Goal: Task Accomplishment & Management: Complete application form

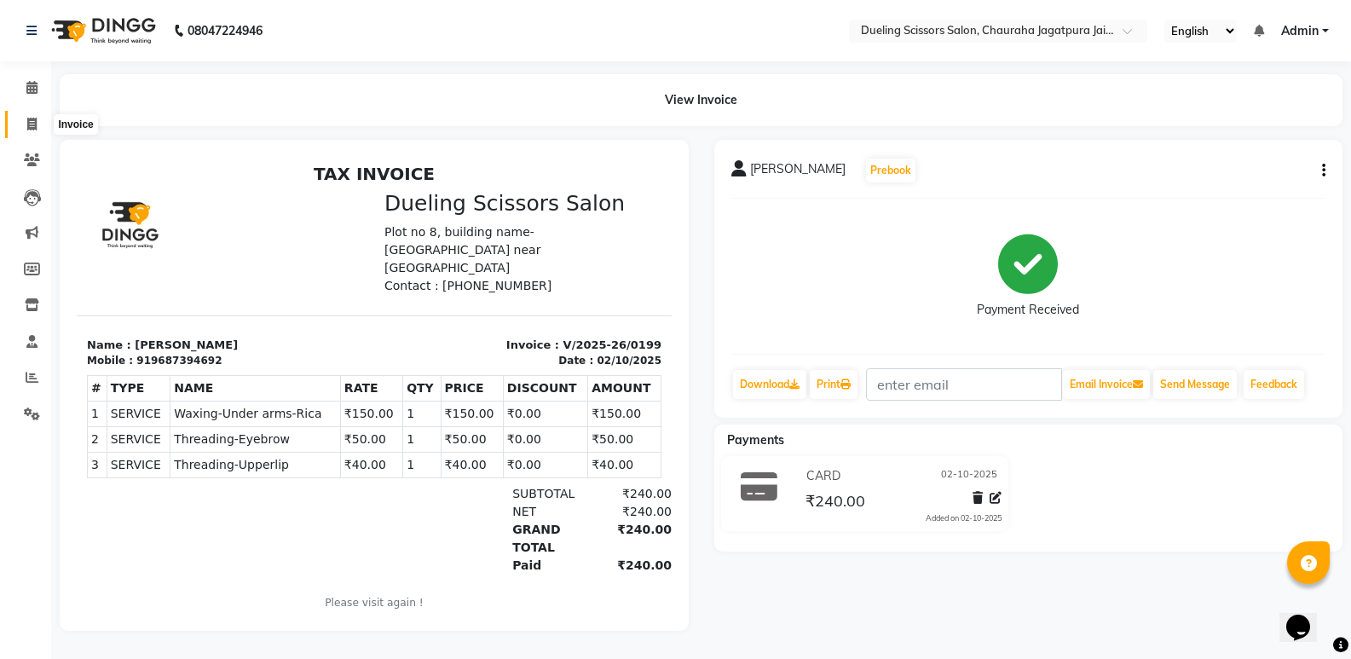
click at [33, 123] on icon at bounding box center [31, 124] width 9 height 13
select select "service"
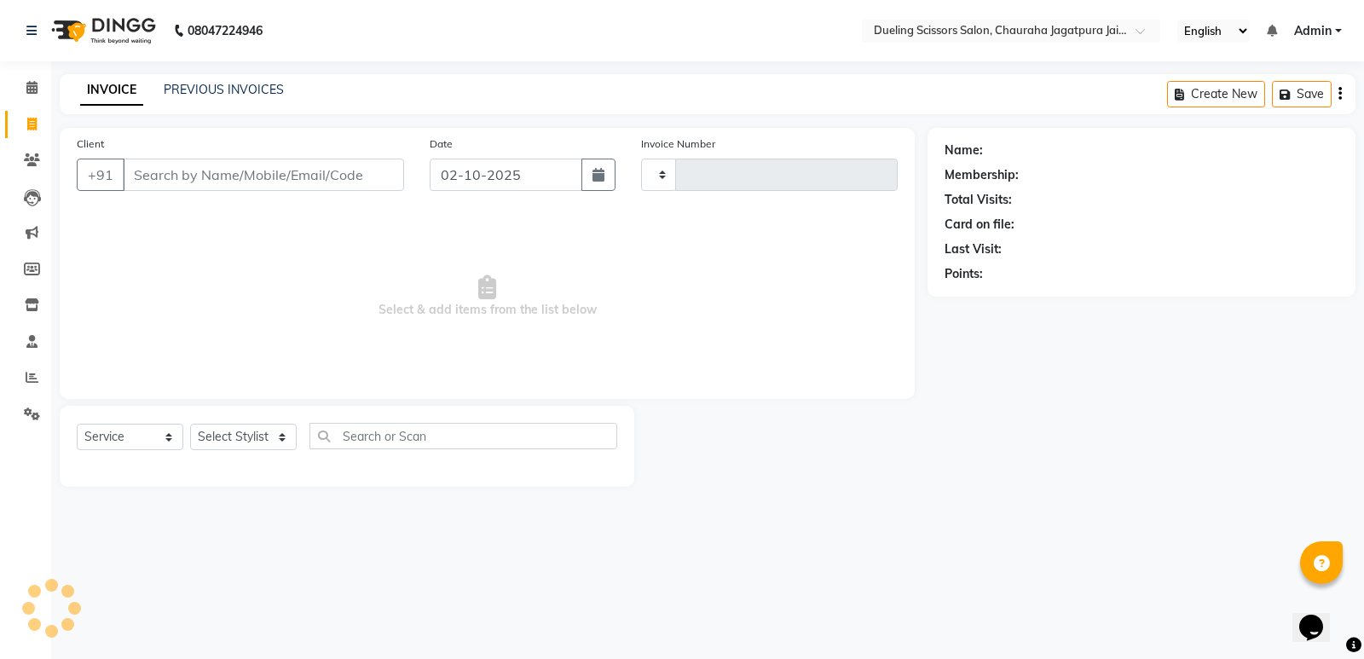
type input "0200"
select select "6993"
type input "8233611103"
click at [342, 176] on span "Add Client" at bounding box center [359, 174] width 67 height 17
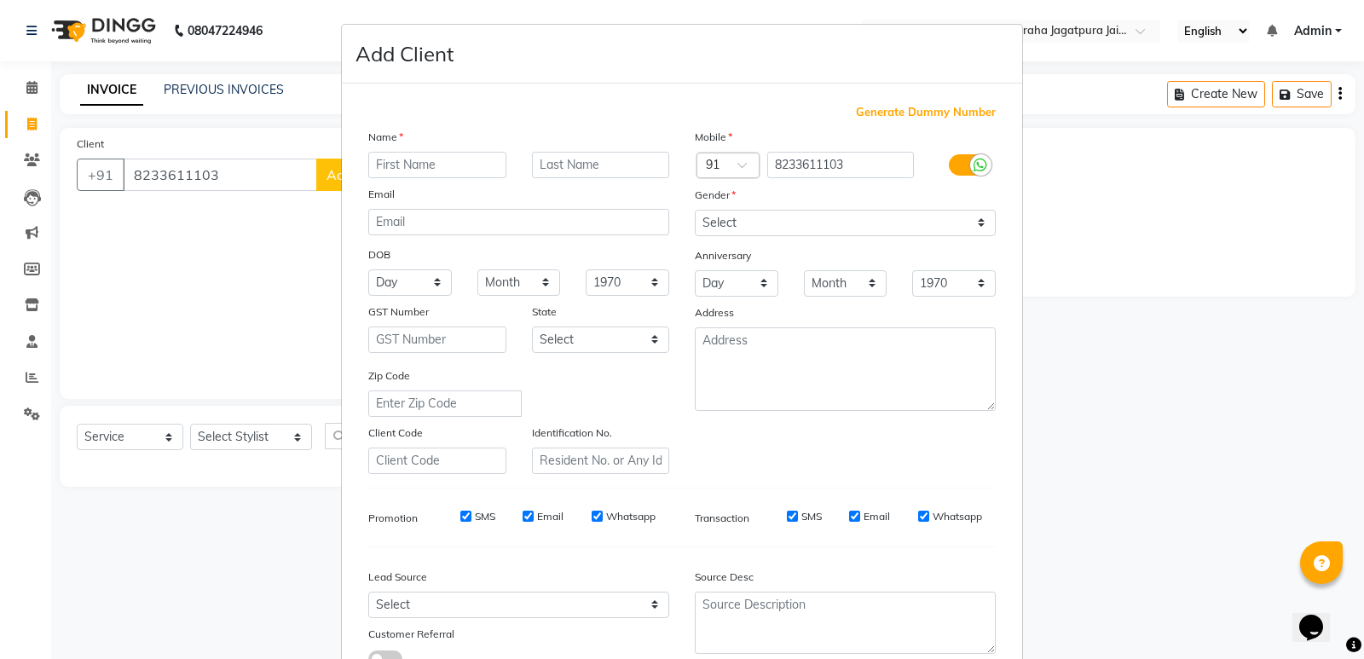
click at [435, 164] on input "text" at bounding box center [437, 165] width 138 height 26
type input "Anon"
click at [976, 222] on select "Select [DEMOGRAPHIC_DATA] [DEMOGRAPHIC_DATA] Other Prefer Not To Say" at bounding box center [845, 223] width 301 height 26
select select "[DEMOGRAPHIC_DATA]"
click at [695, 210] on select "Select [DEMOGRAPHIC_DATA] [DEMOGRAPHIC_DATA] Other Prefer Not To Say" at bounding box center [845, 223] width 301 height 26
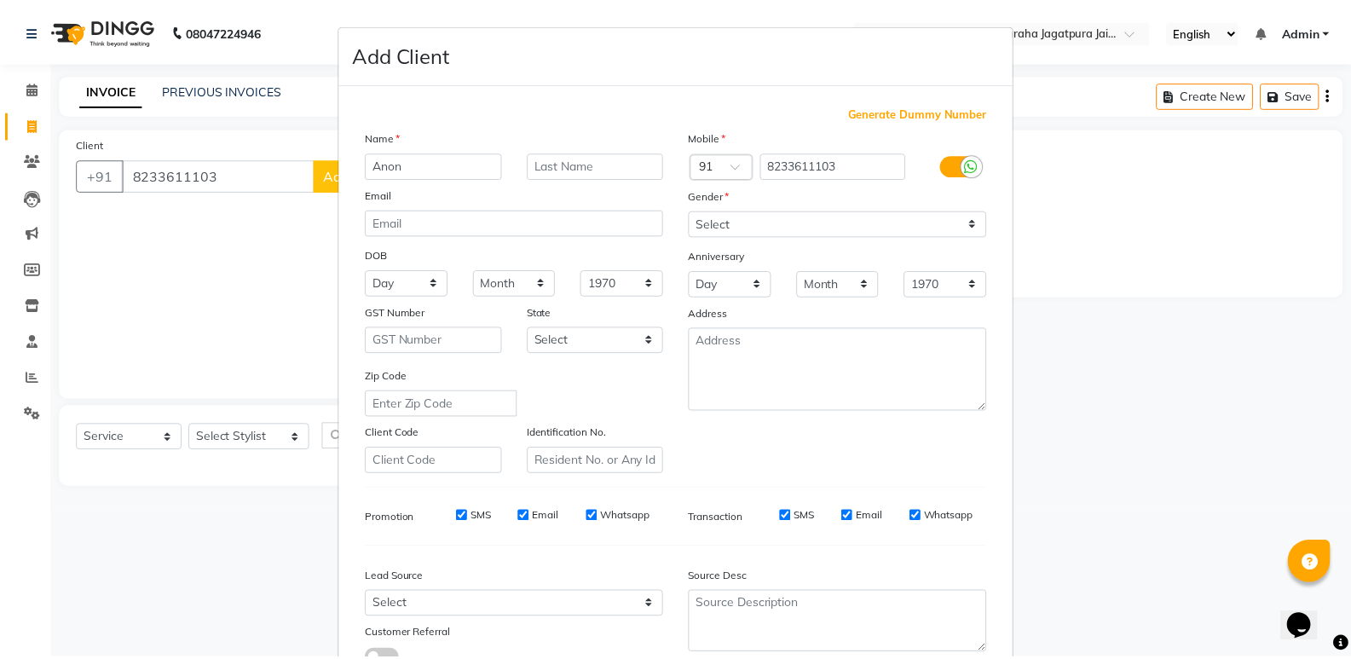
scroll to position [128, 0]
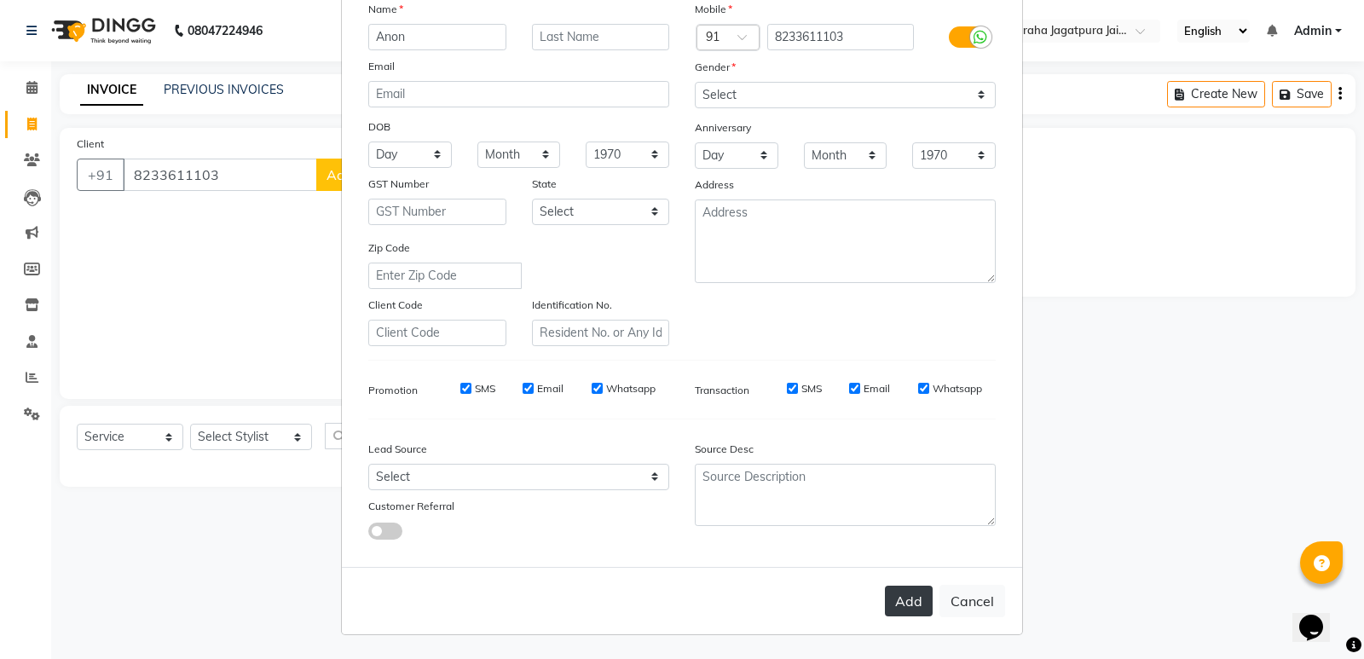
click at [906, 605] on button "Add" at bounding box center [909, 600] width 48 height 31
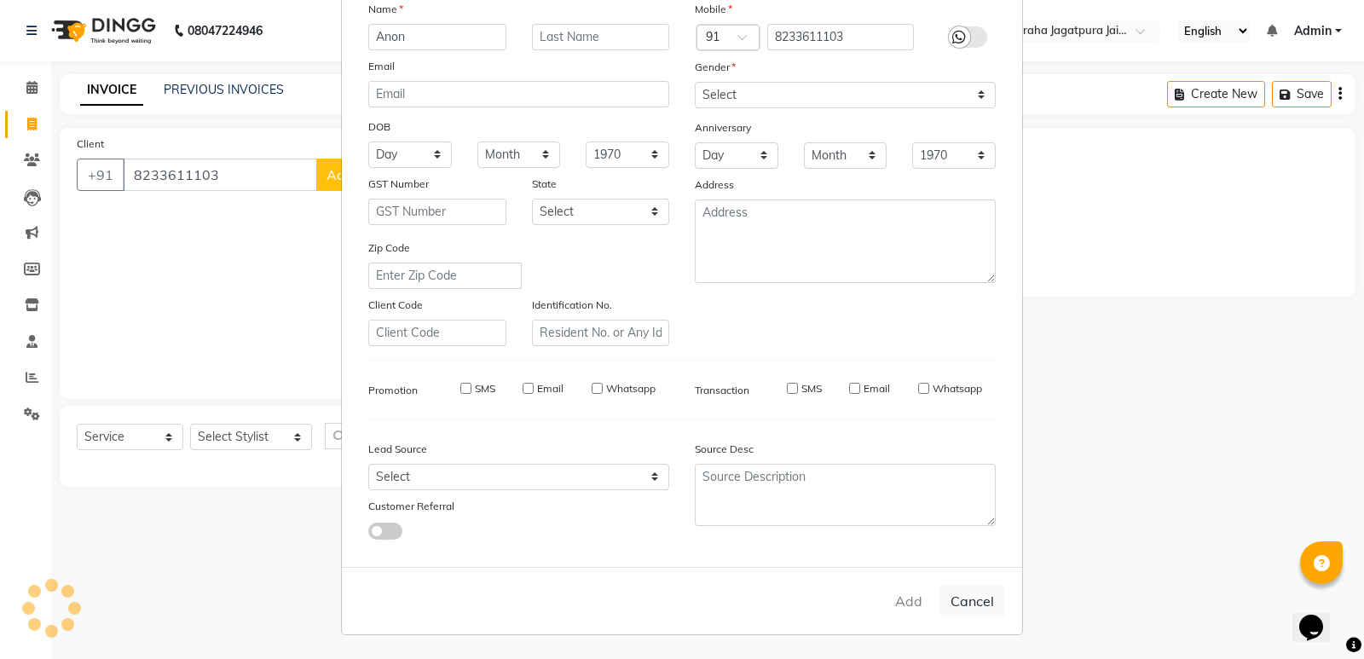
select select
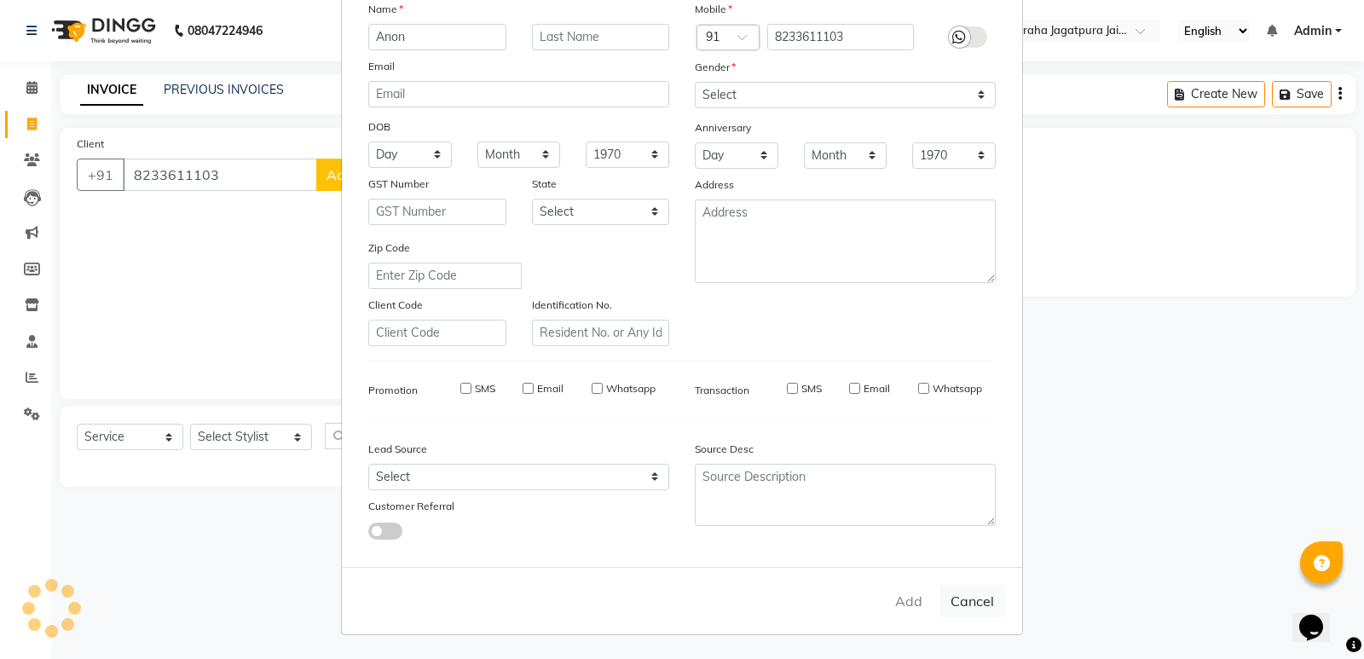
select select
checkbox input "false"
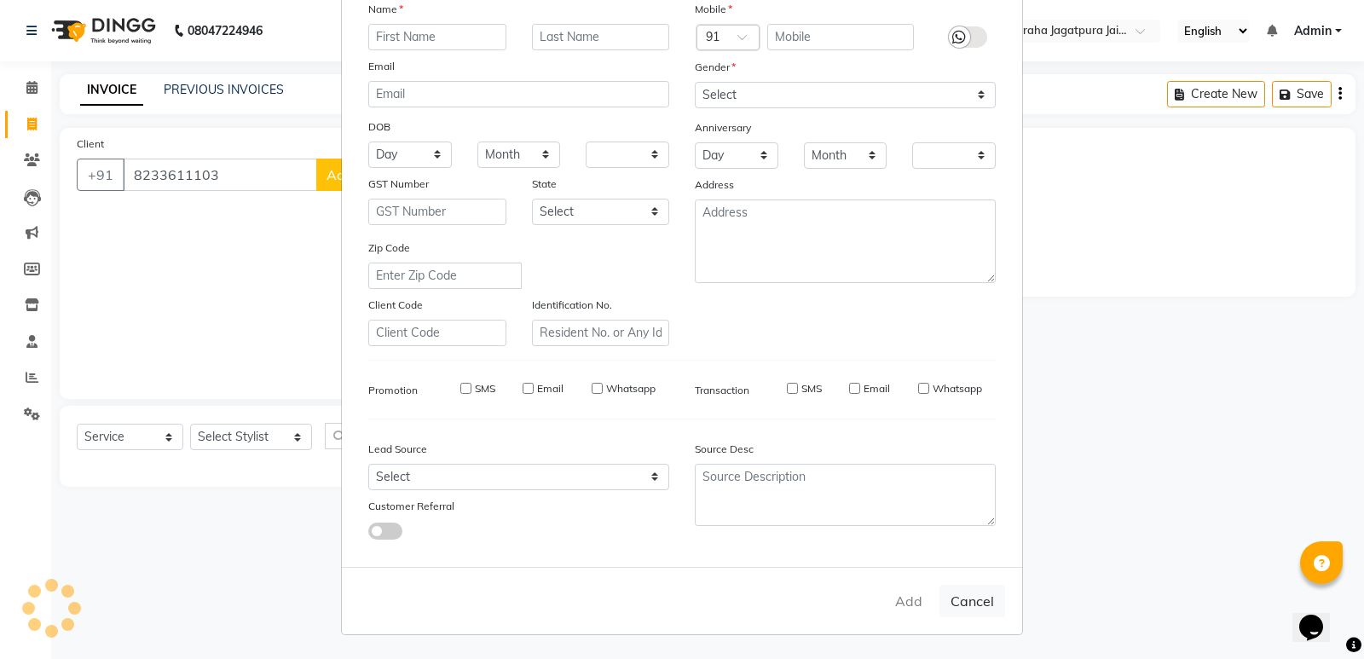
checkbox input "false"
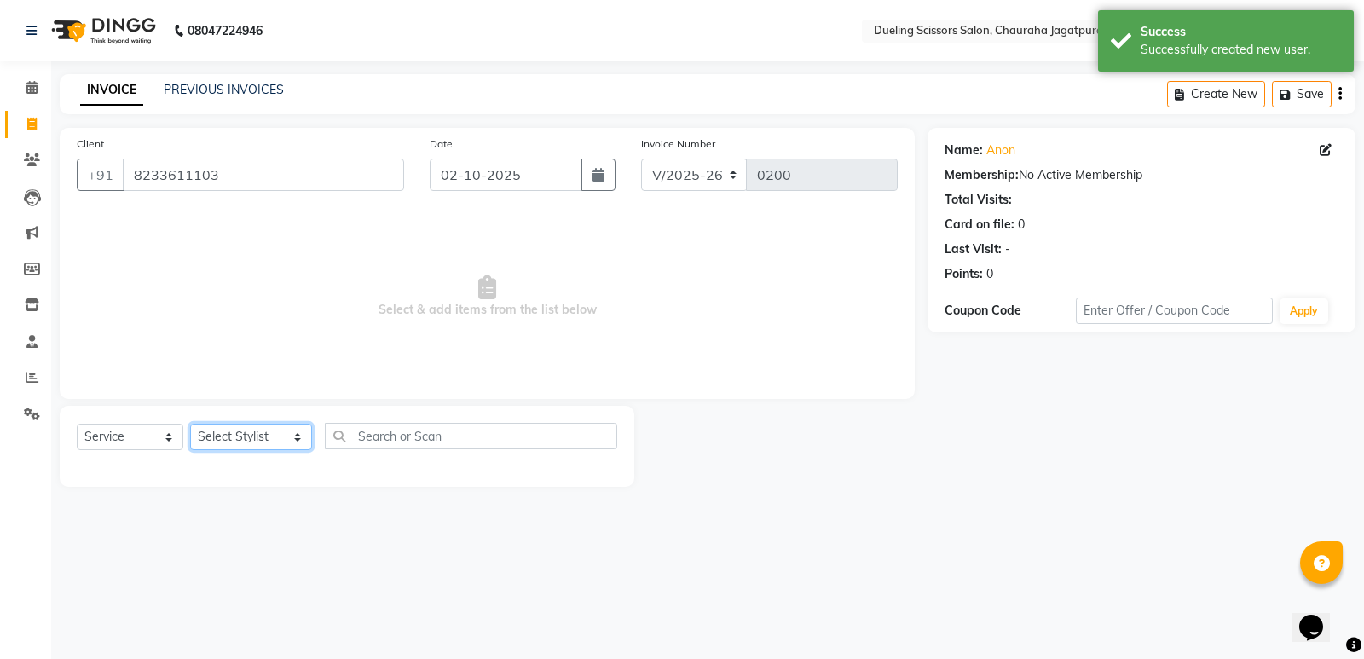
click at [280, 435] on select "Select Stylist [PERSON_NAME] [PERSON_NAME] [PERSON_NAME] [PERSON_NAME] [PERSON_…" at bounding box center [251, 437] width 122 height 26
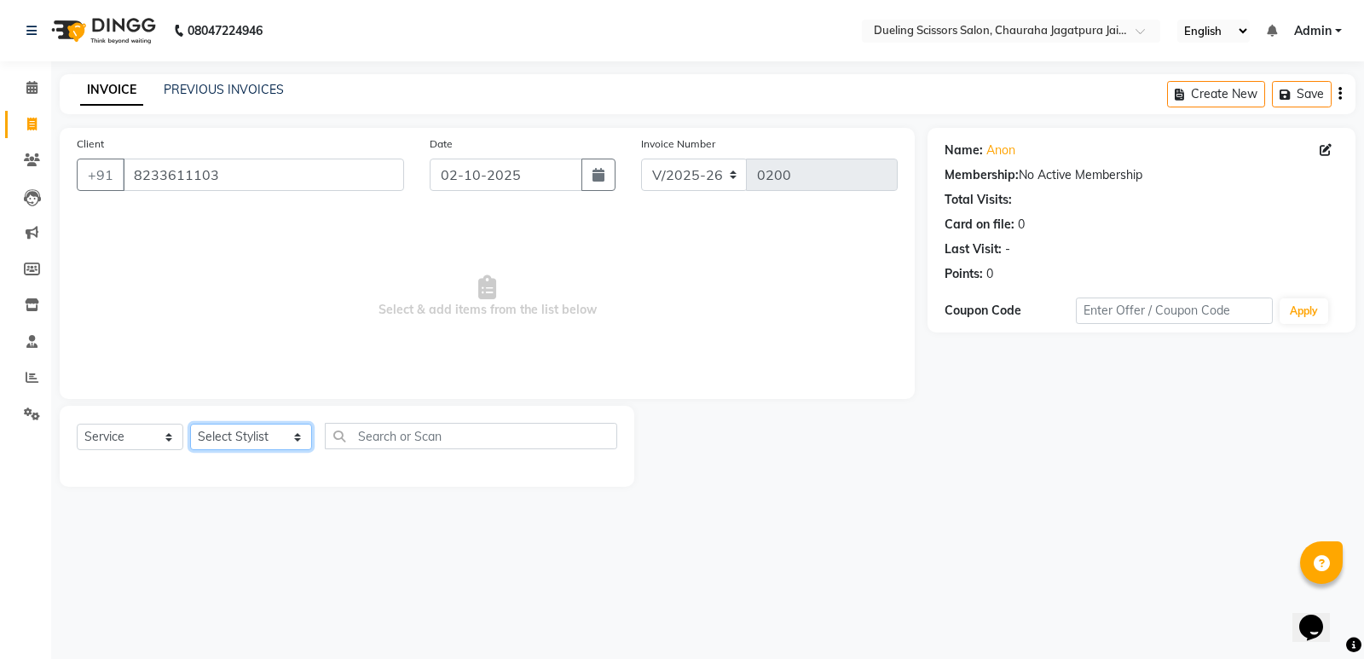
select select "81703"
click at [190, 424] on select "Select Stylist [PERSON_NAME] [PERSON_NAME] [PERSON_NAME] [PERSON_NAME] [PERSON_…" at bounding box center [251, 437] width 122 height 26
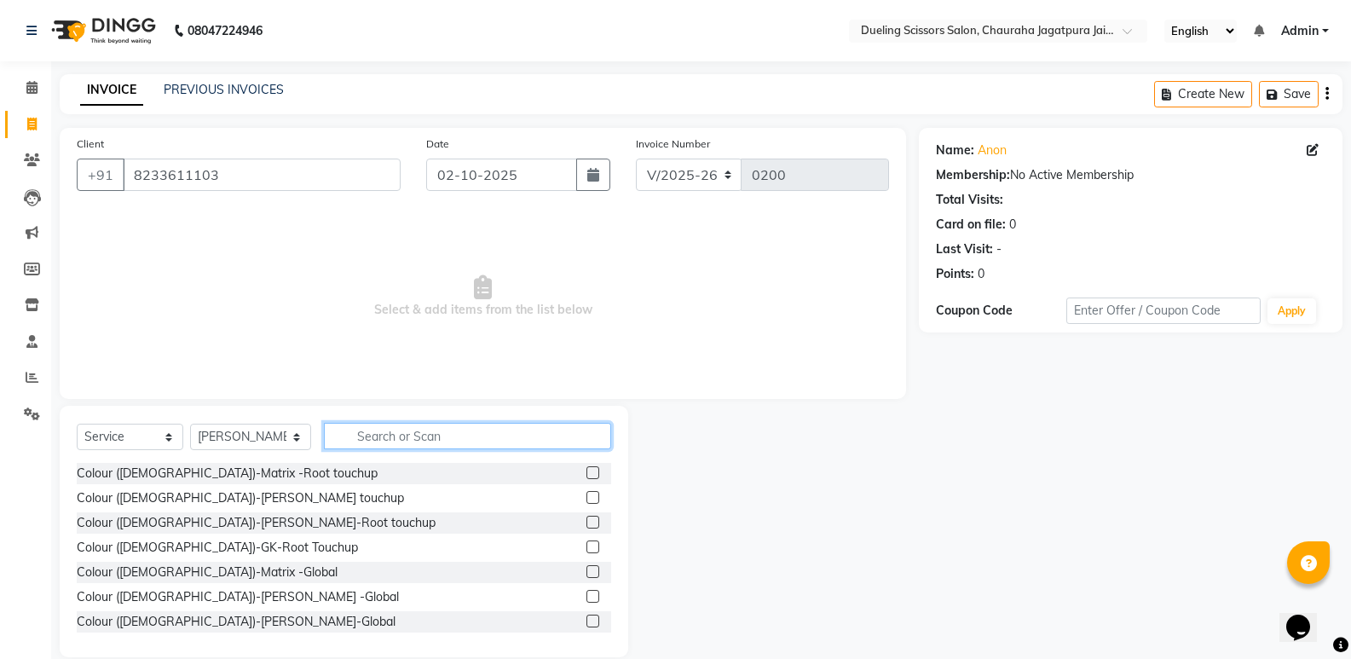
click at [349, 434] on input "text" at bounding box center [467, 436] width 287 height 26
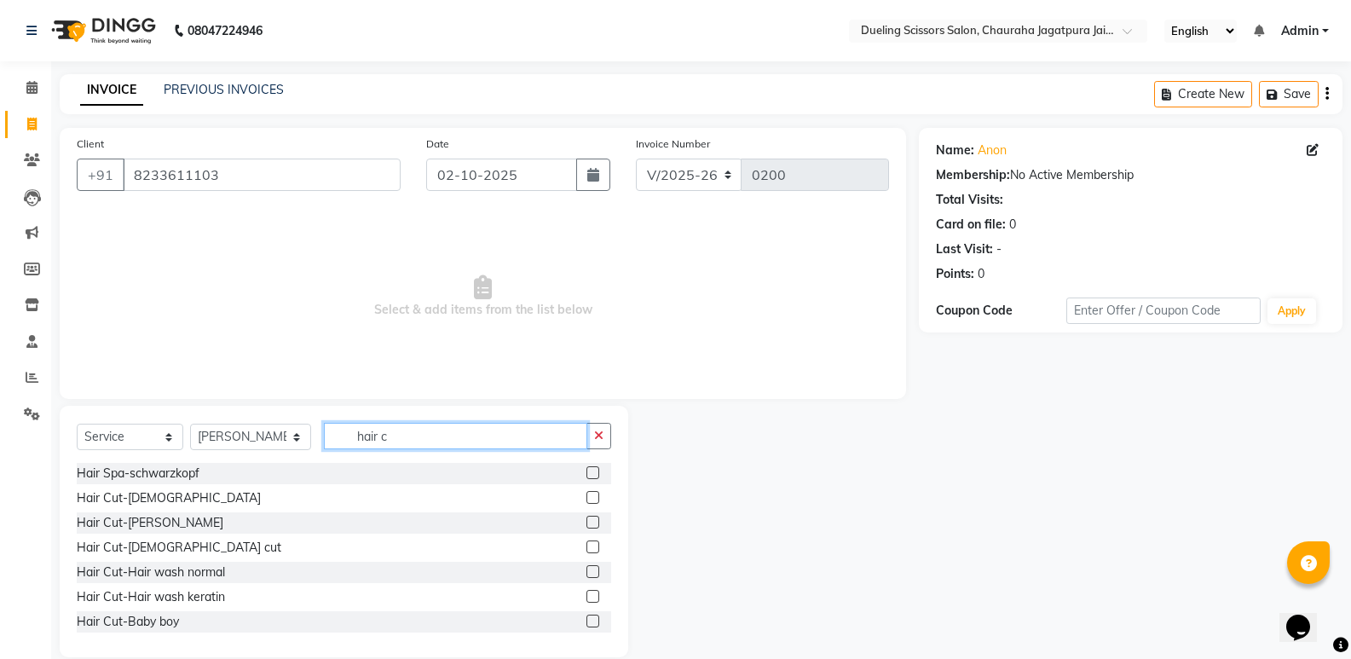
type input "hair c"
click at [586, 524] on label at bounding box center [592, 522] width 13 height 13
click at [586, 524] on input "checkbox" at bounding box center [591, 522] width 11 height 11
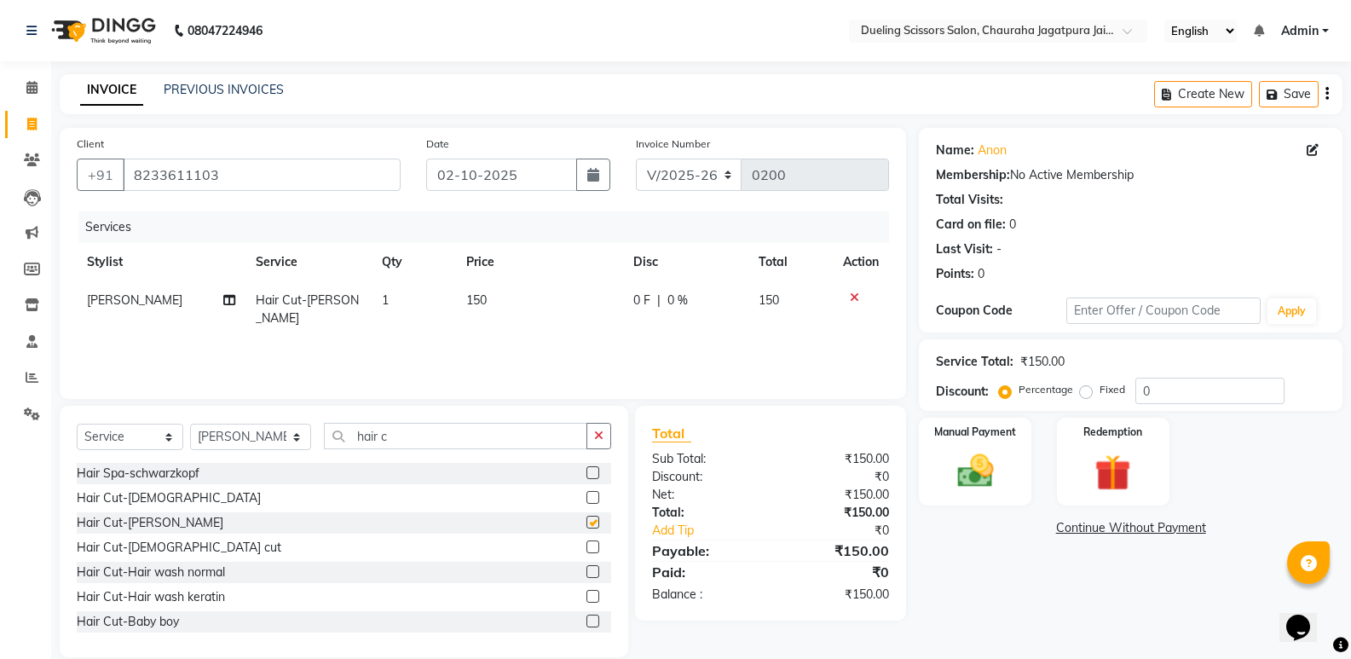
checkbox input "false"
click at [852, 293] on icon at bounding box center [854, 297] width 9 height 12
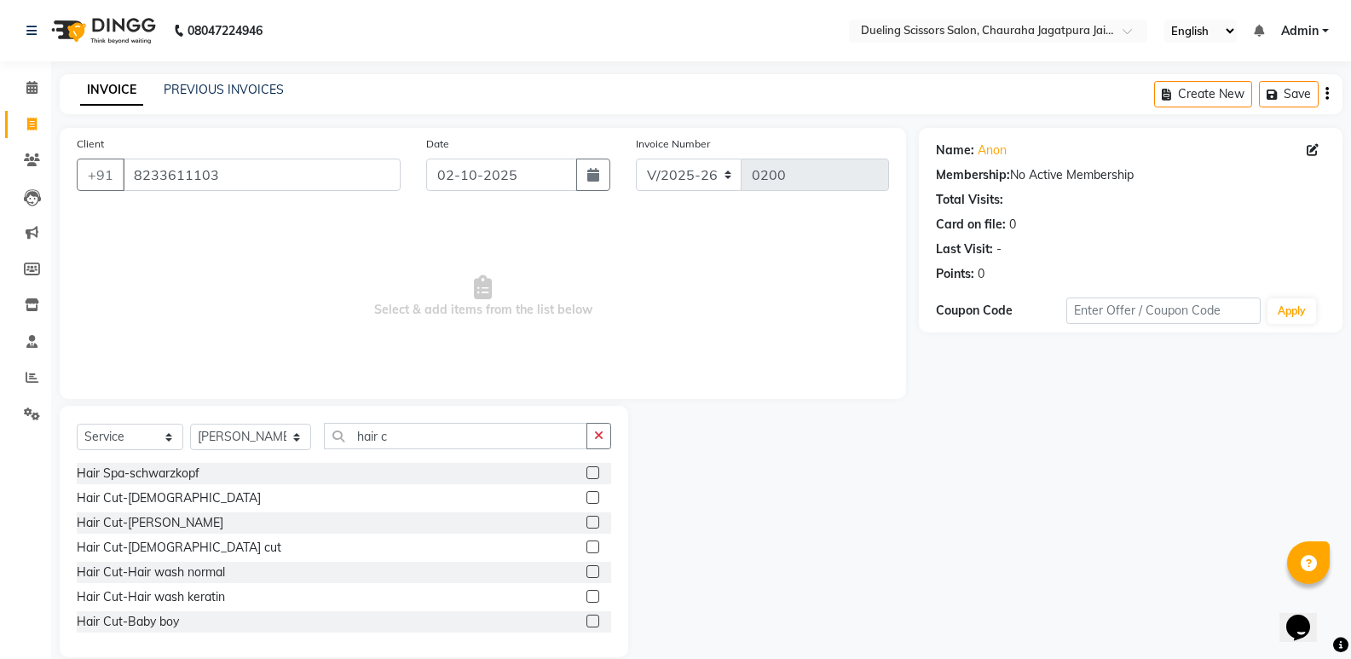
click at [586, 501] on label at bounding box center [592, 497] width 13 height 13
click at [586, 501] on input "checkbox" at bounding box center [591, 498] width 11 height 11
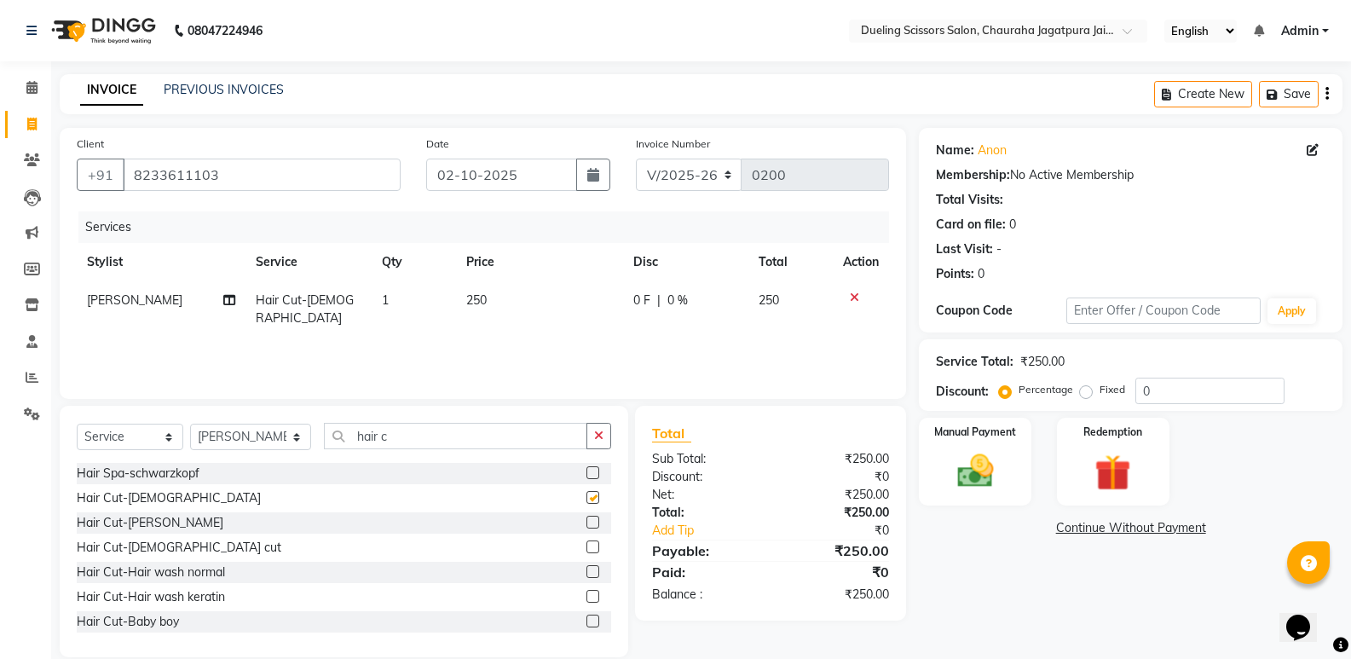
checkbox input "false"
click at [961, 488] on img at bounding box center [974, 470] width 61 height 43
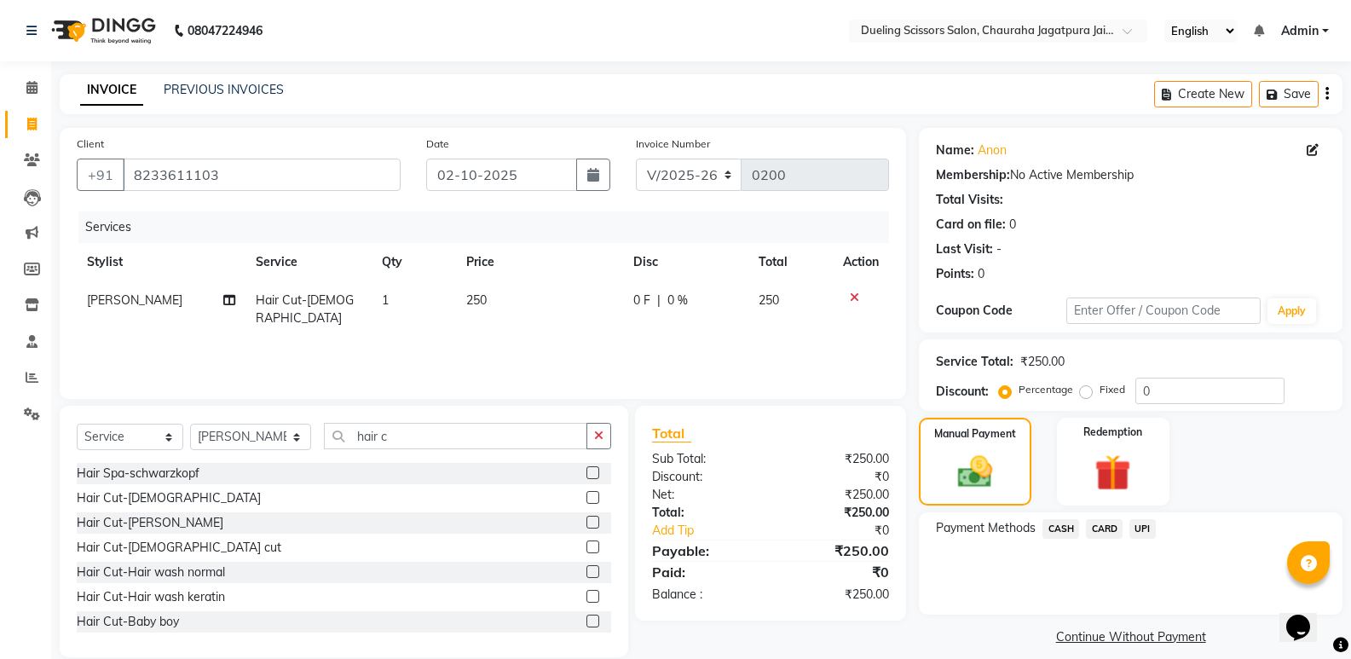
click at [1139, 535] on span "UPI" at bounding box center [1142, 529] width 26 height 20
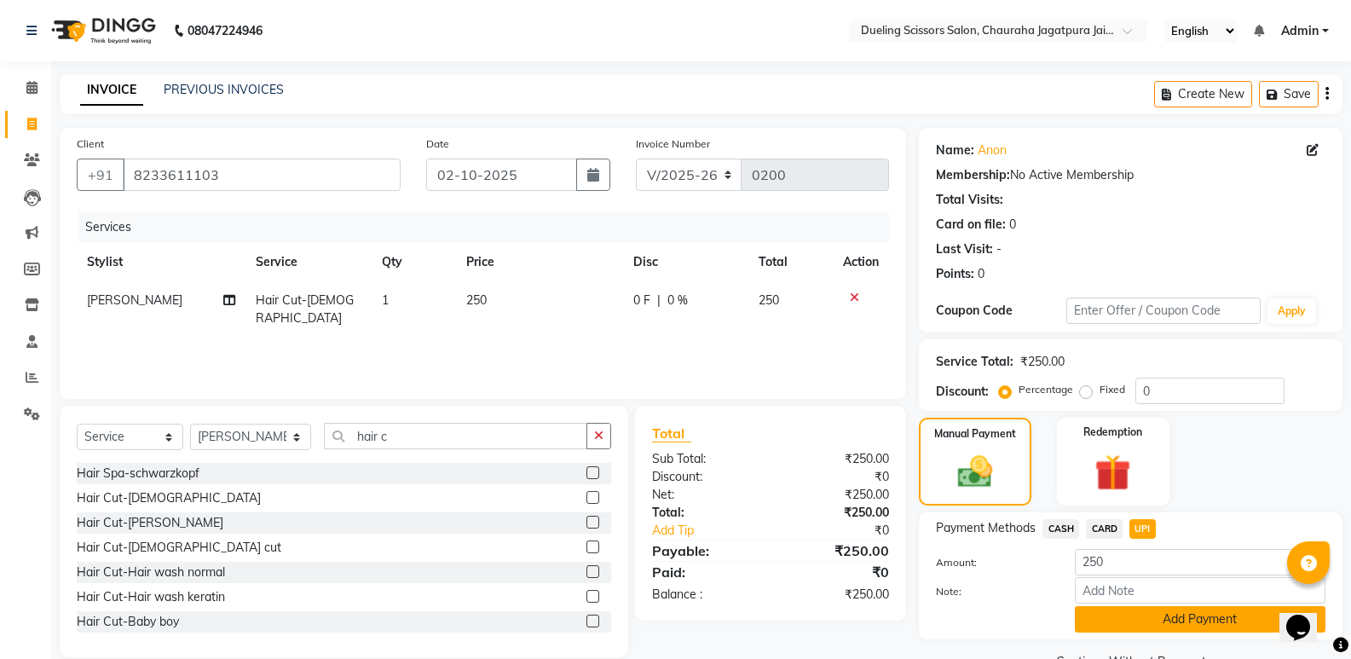
click at [1168, 624] on button "Add Payment" at bounding box center [1200, 619] width 251 height 26
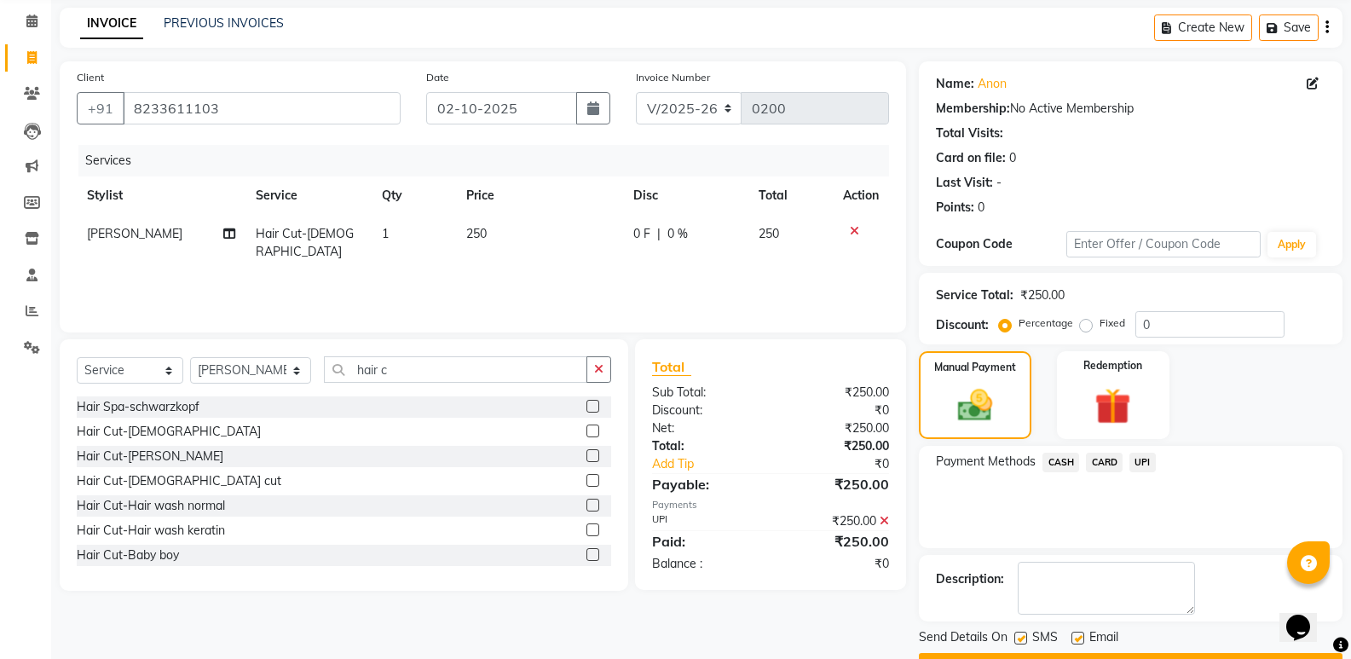
scroll to position [112, 0]
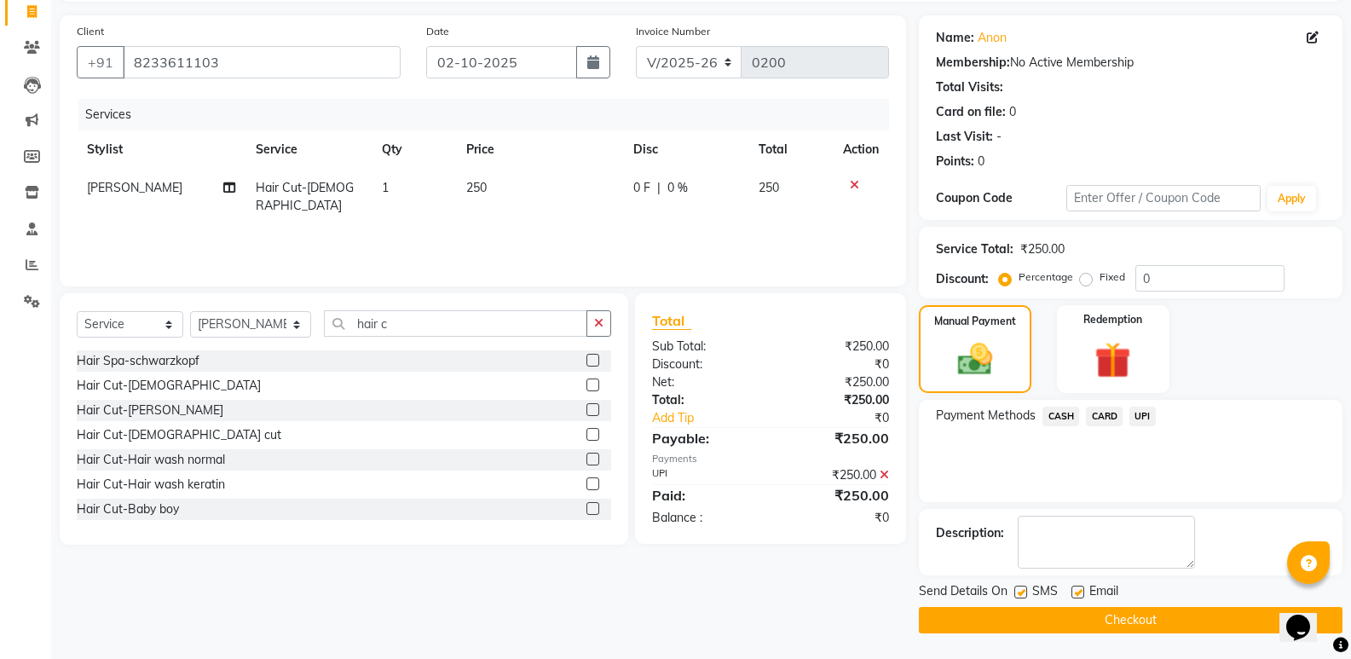
click at [1123, 616] on button "Checkout" at bounding box center [1131, 620] width 424 height 26
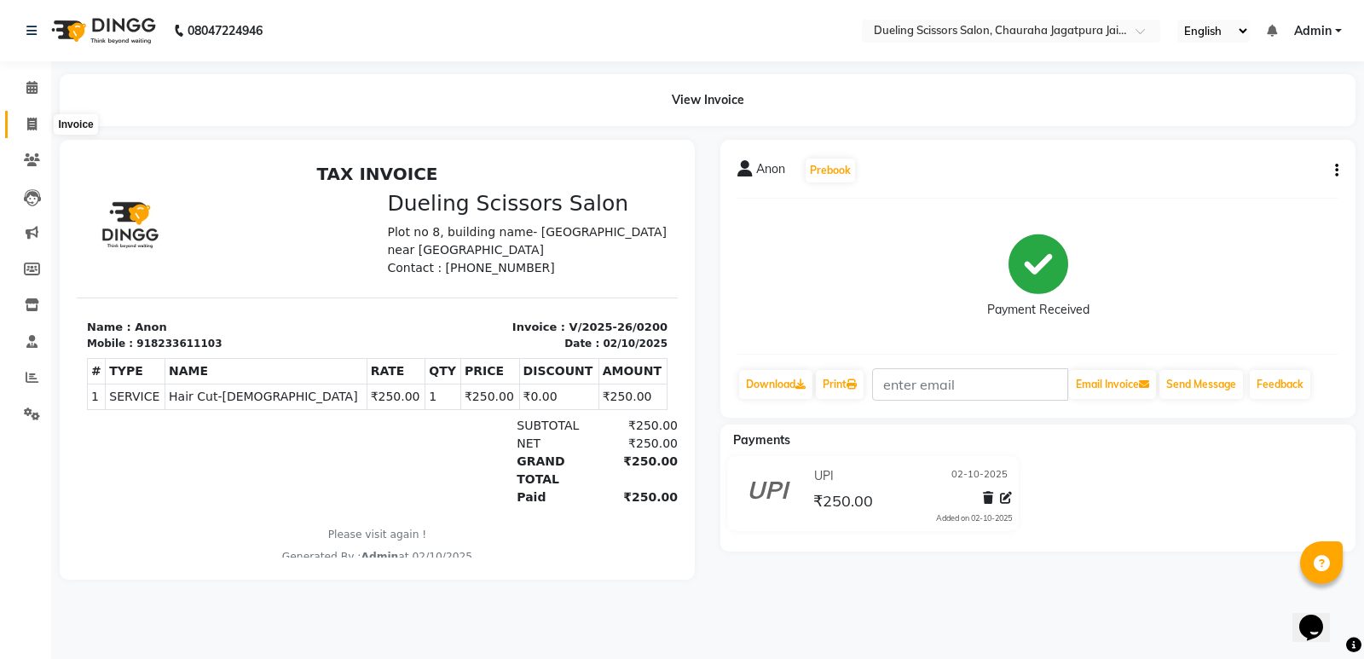
click at [32, 121] on icon at bounding box center [31, 124] width 9 height 13
select select "service"
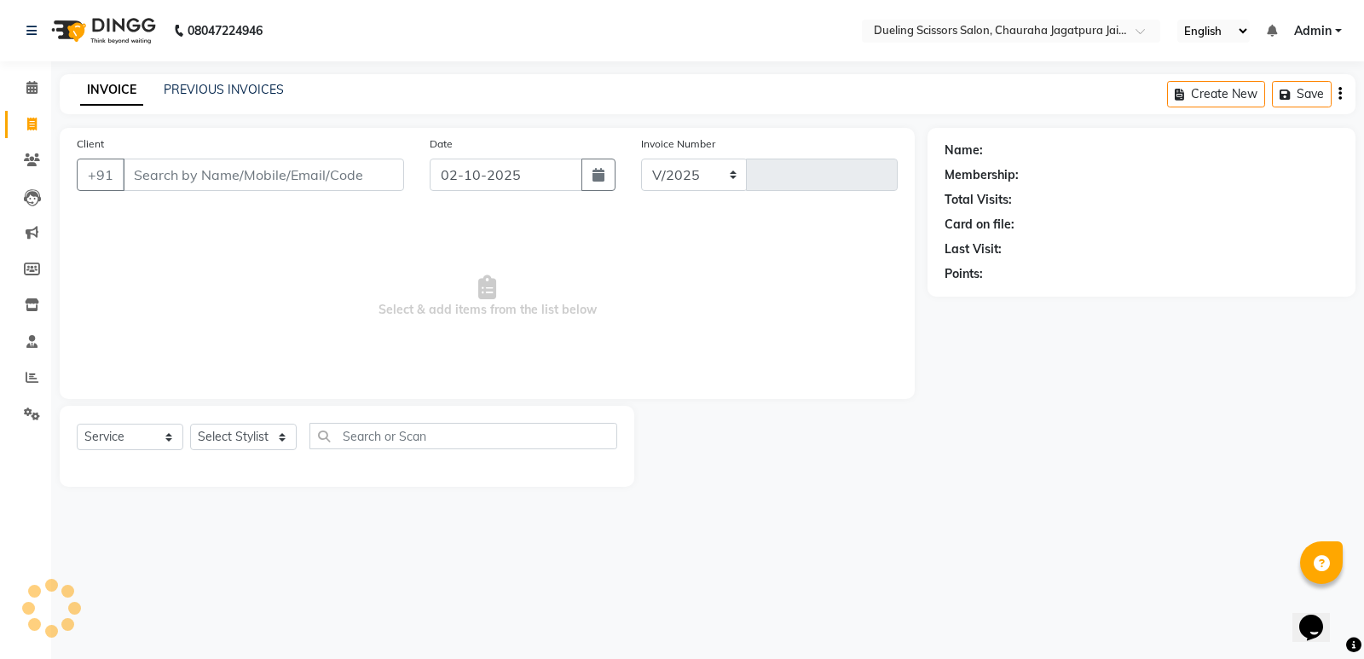
select select "6993"
type input "0201"
click at [204, 180] on input "Client" at bounding box center [263, 175] width 281 height 32
click at [170, 181] on input "Client" at bounding box center [263, 175] width 281 height 32
type input "N"
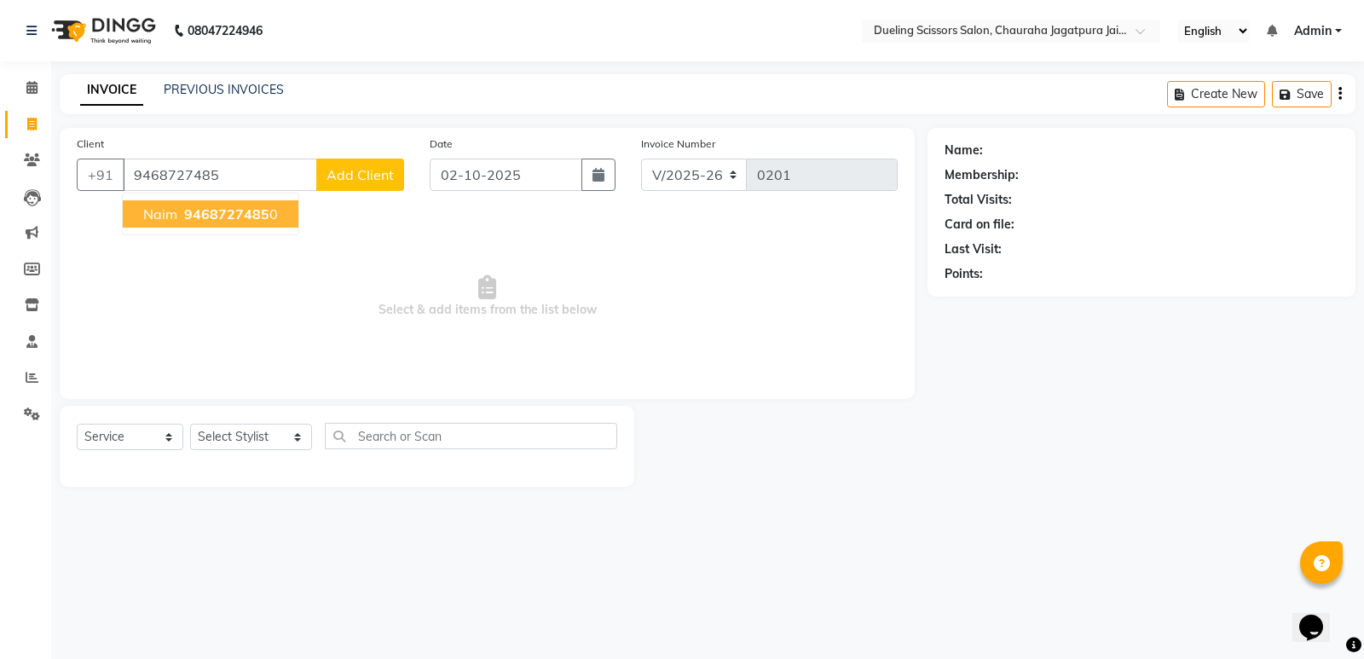
click at [251, 206] on span "9468727485" at bounding box center [226, 213] width 85 height 17
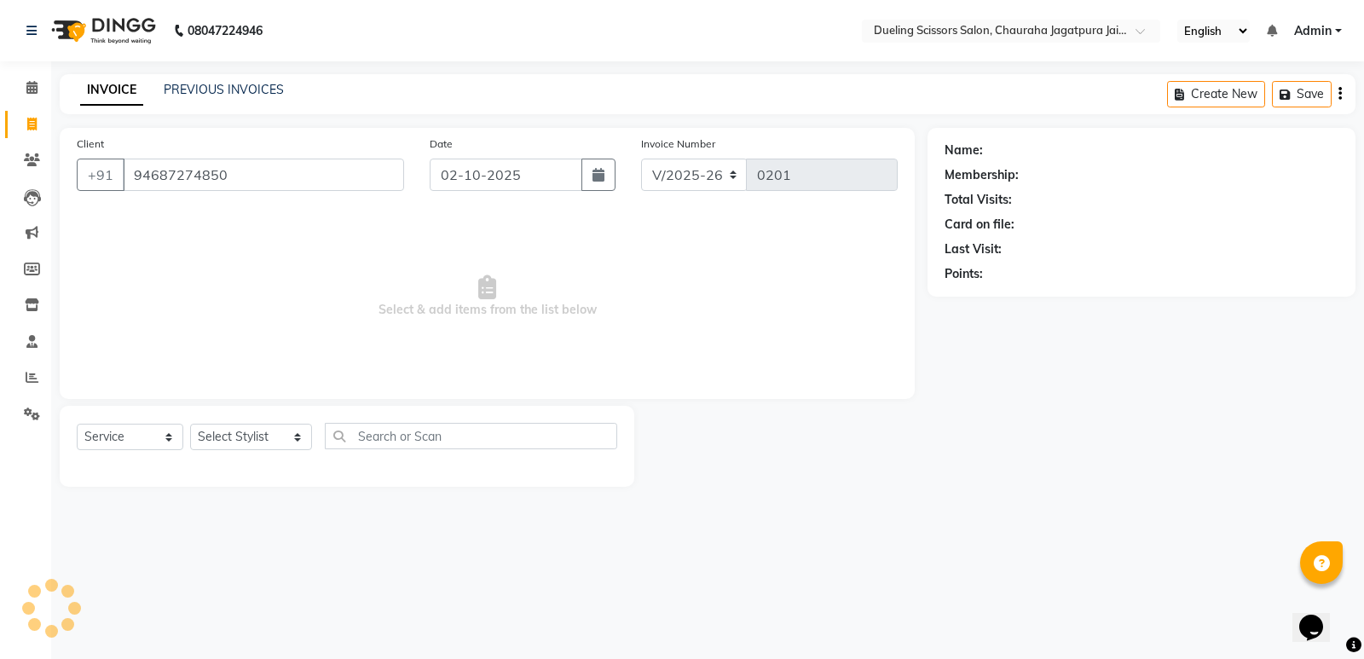
type input "94687274850"
click at [251, 206] on div "Client [PHONE_NUMBER] Date [DATE] Invoice Number V/2025 V/[PHONE_NUMBER] Select…" at bounding box center [487, 263] width 855 height 271
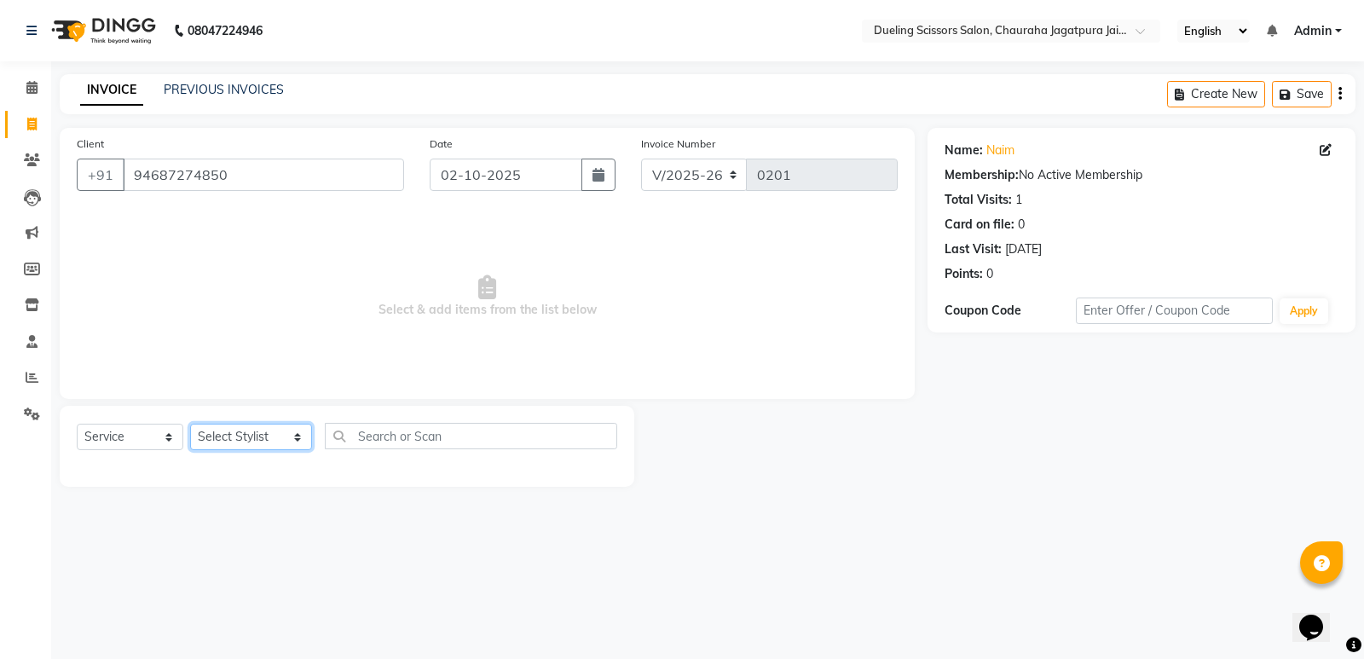
click at [279, 433] on select "Select Stylist [PERSON_NAME] [PERSON_NAME] [PERSON_NAME] [PERSON_NAME] [PERSON_…" at bounding box center [251, 437] width 122 height 26
select select "89783"
click at [190, 424] on select "Select Stylist [PERSON_NAME] [PERSON_NAME] [PERSON_NAME] [PERSON_NAME] [PERSON_…" at bounding box center [251, 437] width 122 height 26
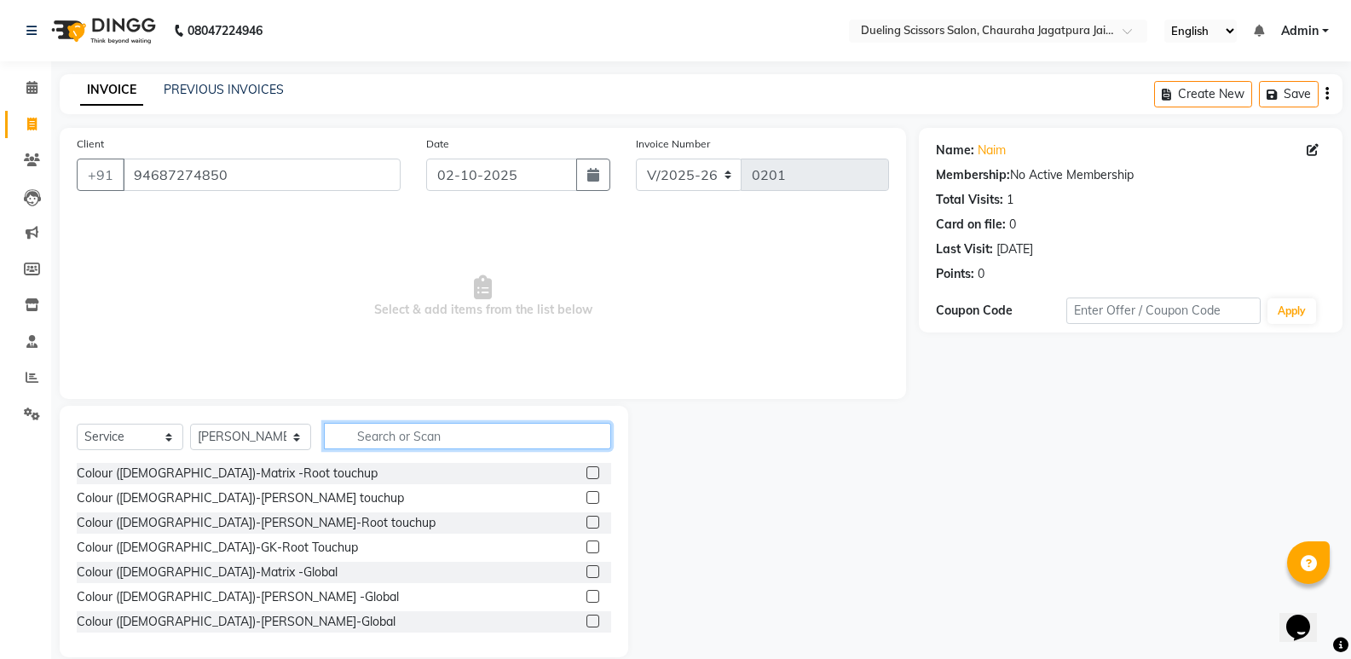
click at [364, 437] on input "text" at bounding box center [467, 436] width 287 height 26
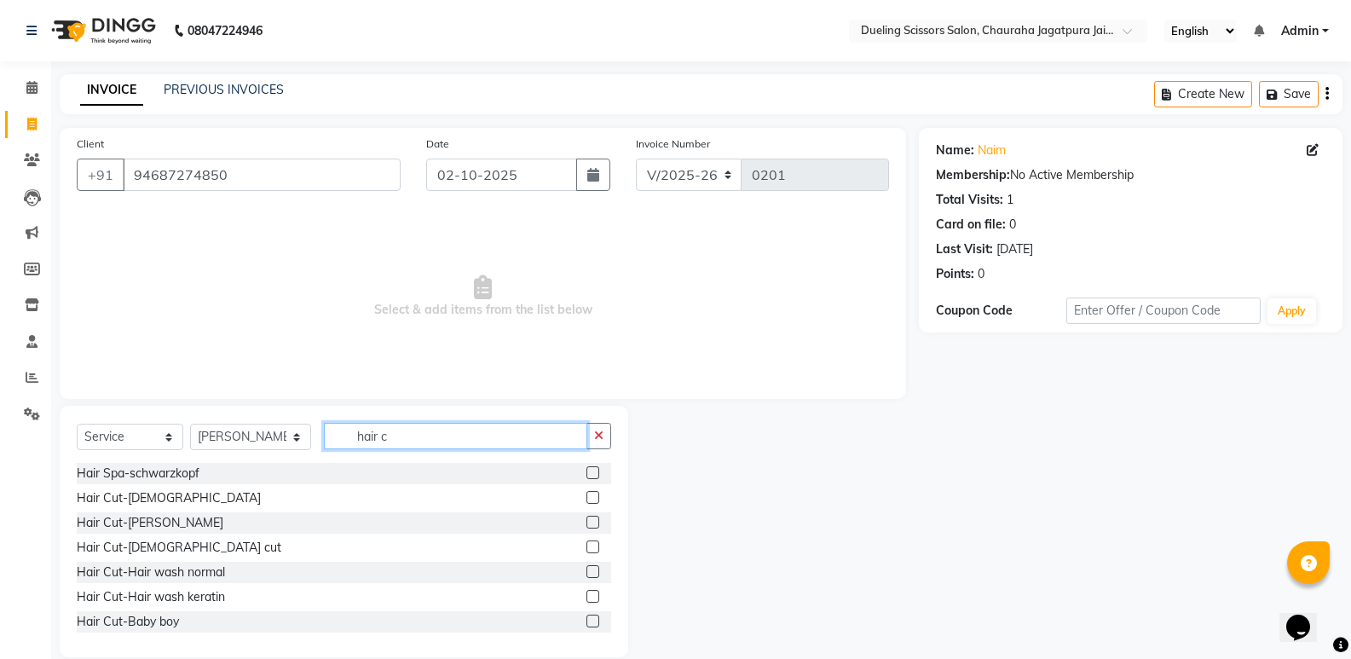
type input "hair c"
click at [586, 499] on label at bounding box center [592, 497] width 13 height 13
click at [586, 499] on input "checkbox" at bounding box center [591, 498] width 11 height 11
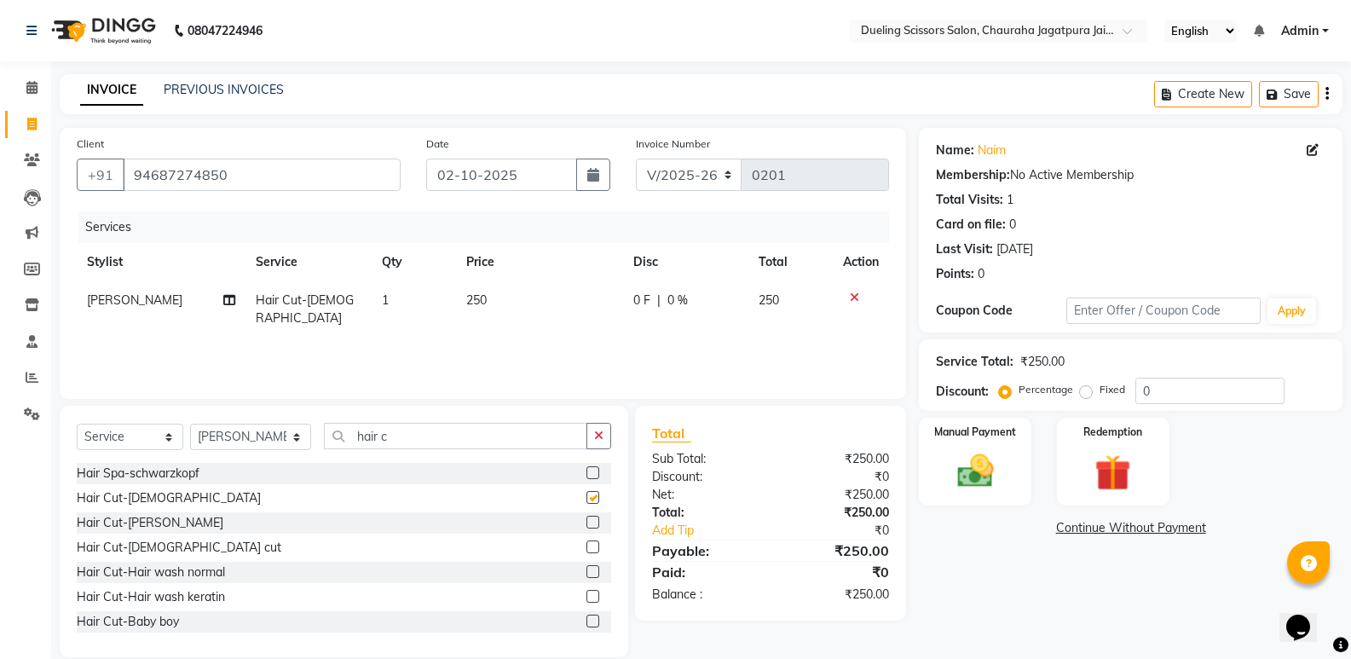
checkbox input "false"
click at [586, 527] on label at bounding box center [592, 522] width 13 height 13
click at [586, 527] on input "checkbox" at bounding box center [591, 522] width 11 height 11
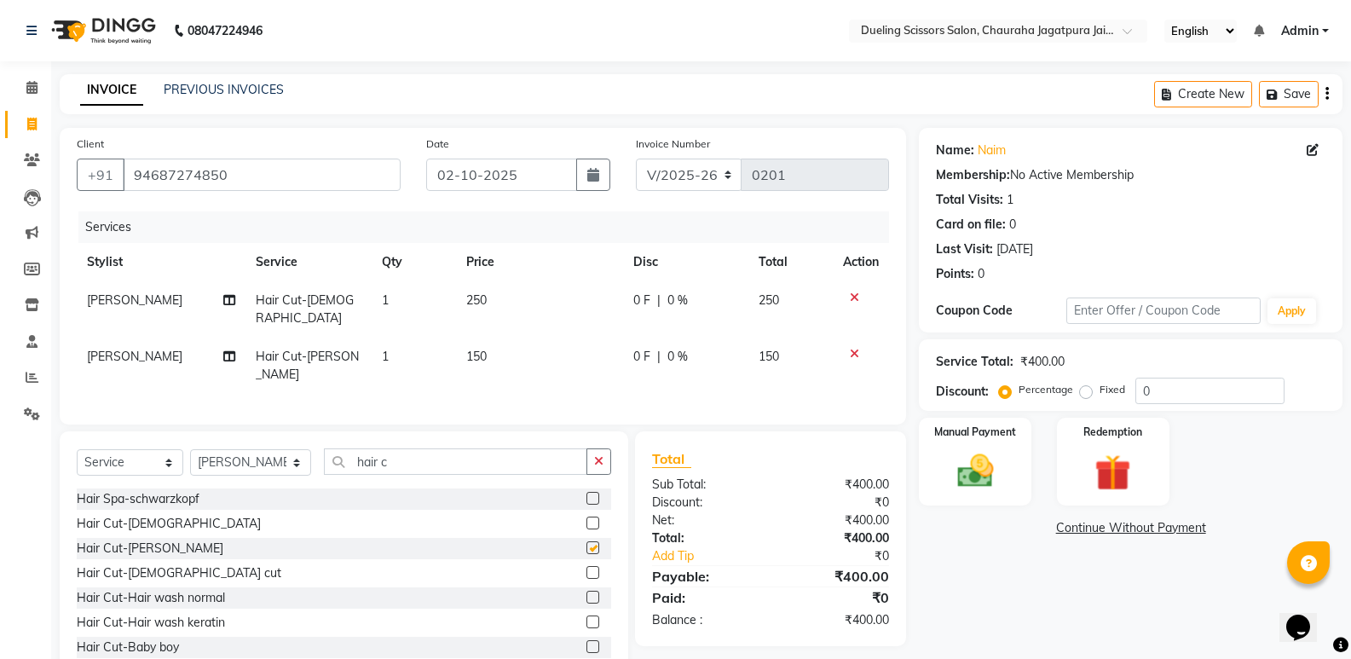
checkbox input "false"
click at [374, 448] on input "hair c" at bounding box center [455, 461] width 263 height 26
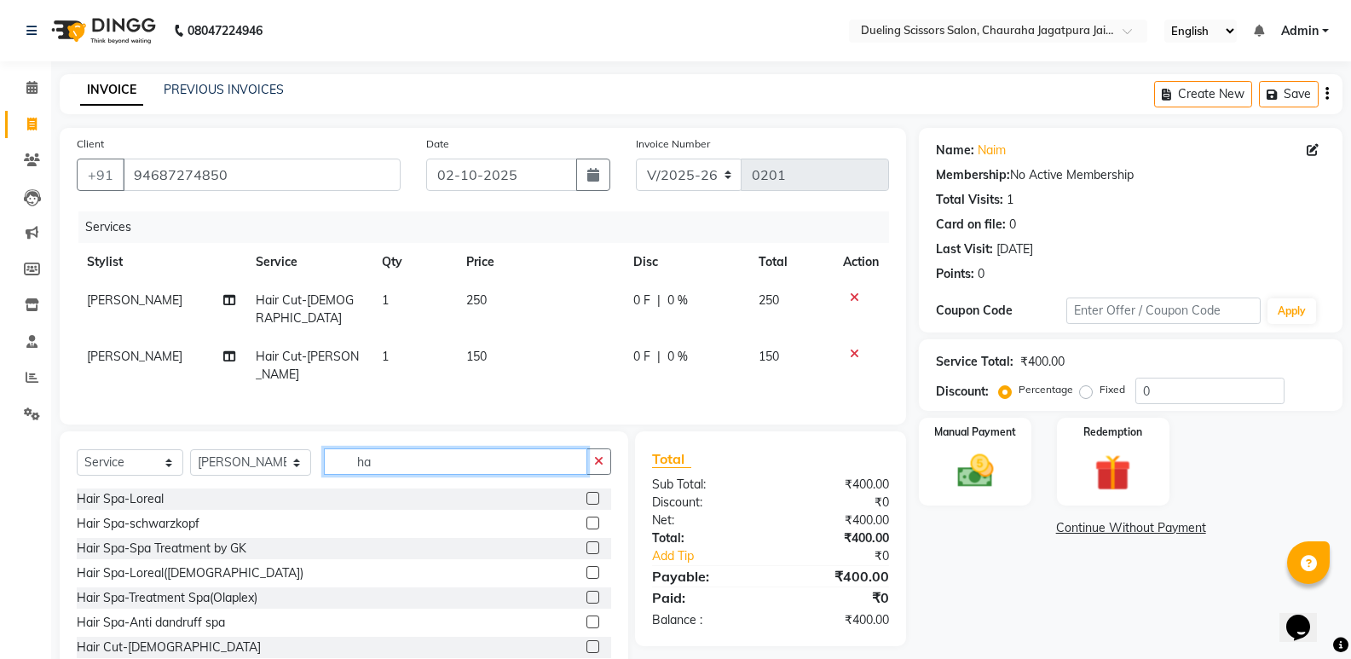
type input "h"
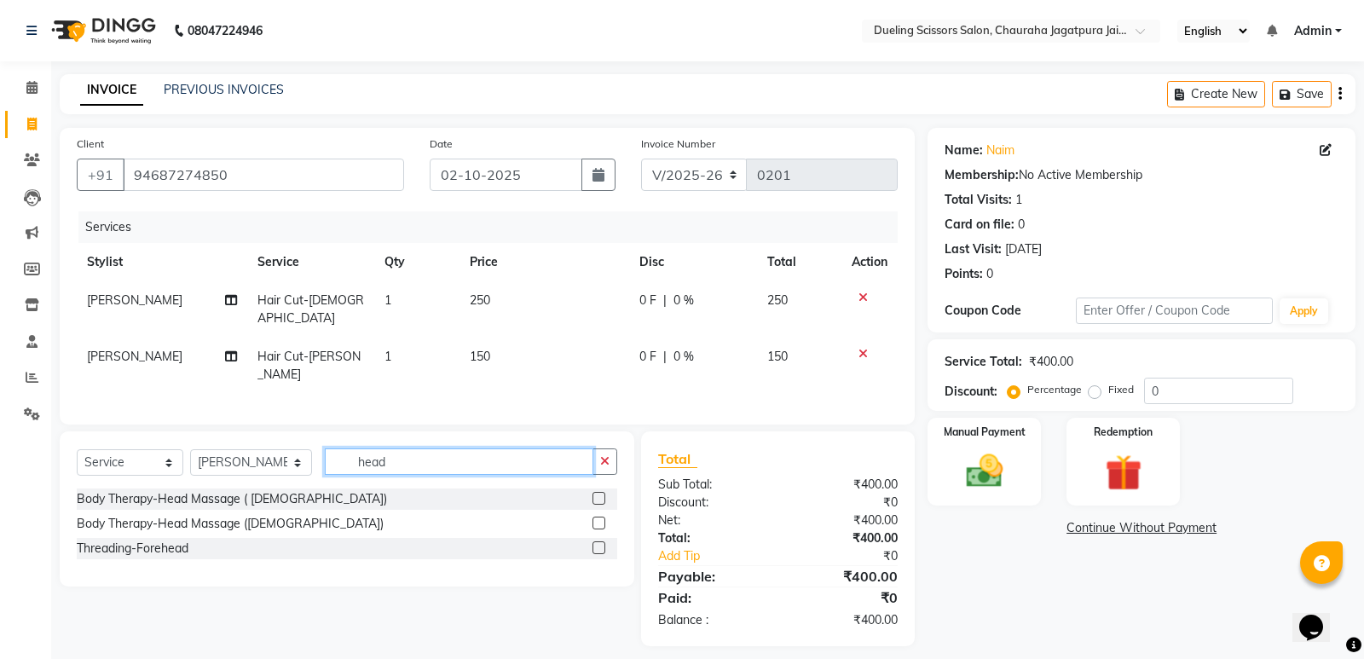
type input "head"
click at [600, 492] on label at bounding box center [598, 498] width 13 height 13
click at [600, 493] on input "checkbox" at bounding box center [597, 498] width 11 height 11
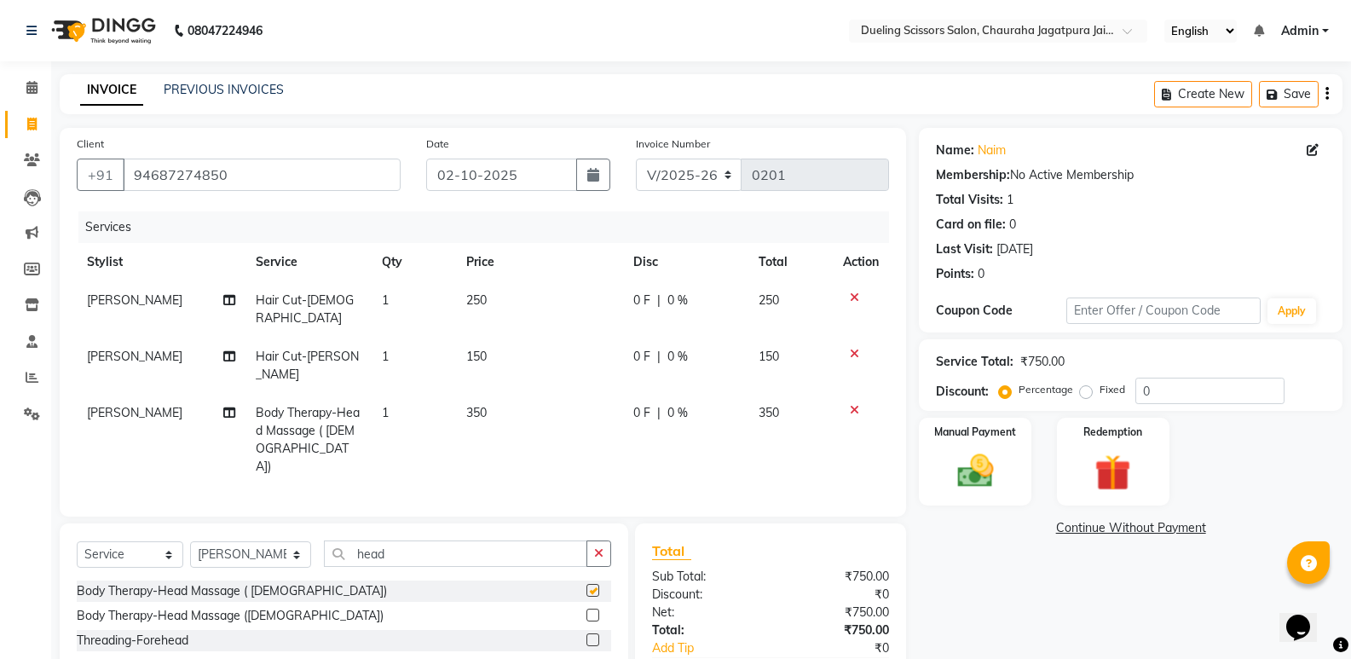
checkbox input "false"
click at [382, 540] on input "head" at bounding box center [455, 553] width 263 height 26
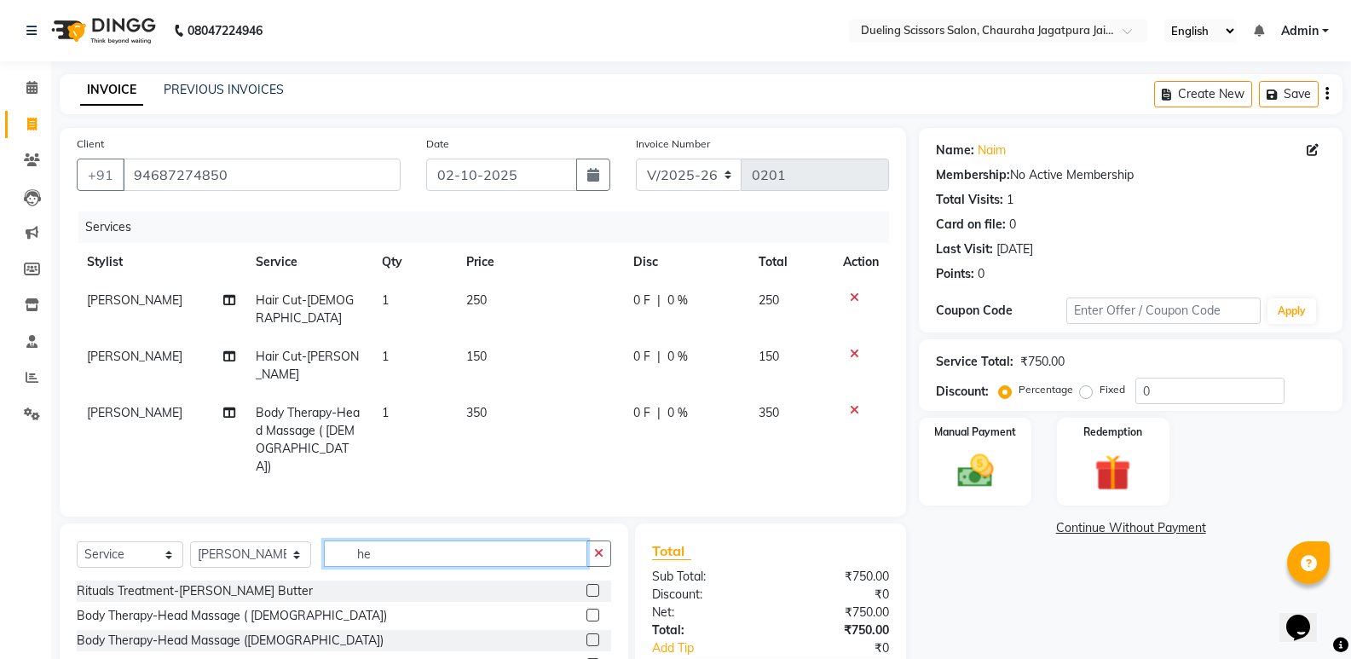
type input "h"
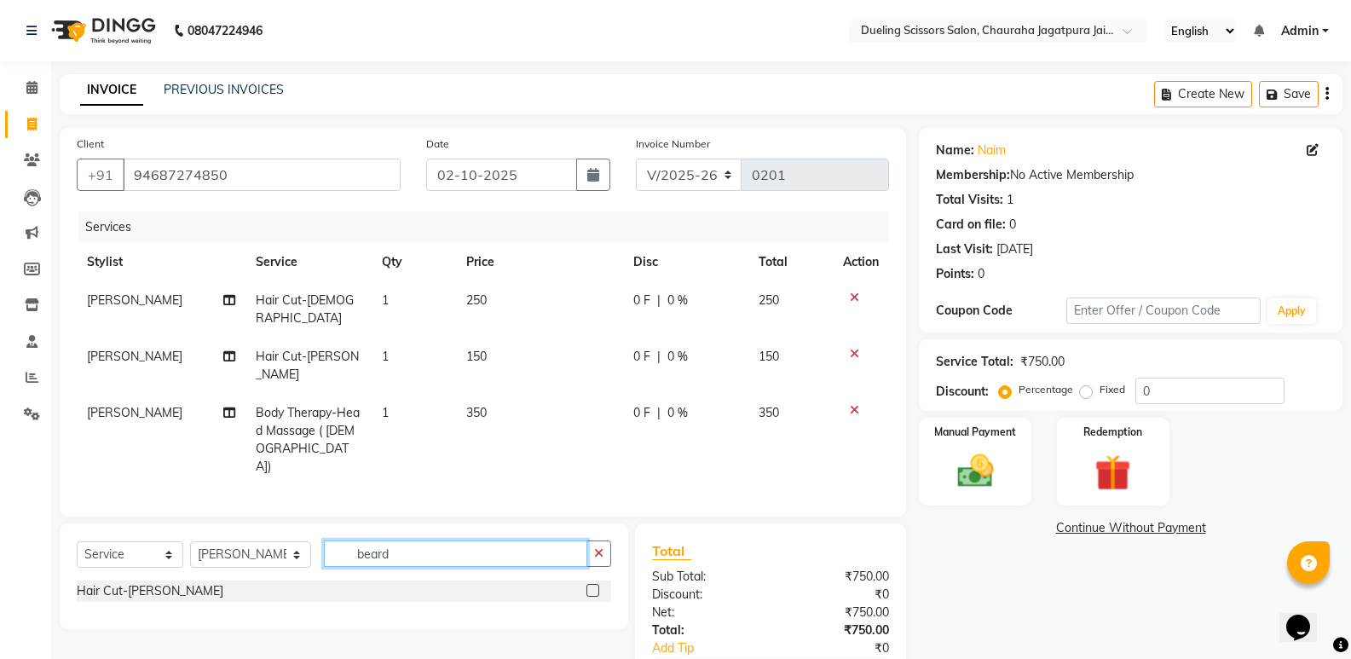
type input "beard"
click at [597, 580] on div at bounding box center [598, 590] width 25 height 21
click at [590, 584] on label at bounding box center [592, 590] width 13 height 13
click at [590, 585] on input "checkbox" at bounding box center [591, 590] width 11 height 11
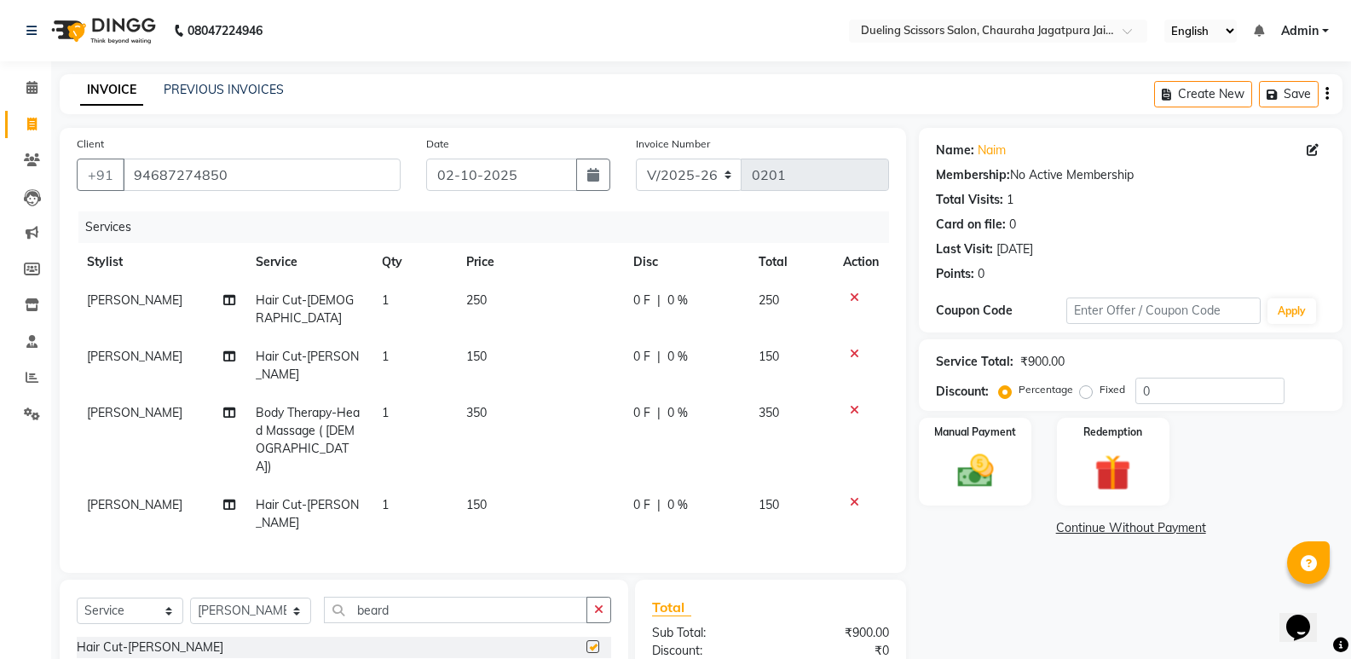
checkbox input "false"
click at [979, 473] on img at bounding box center [974, 470] width 61 height 43
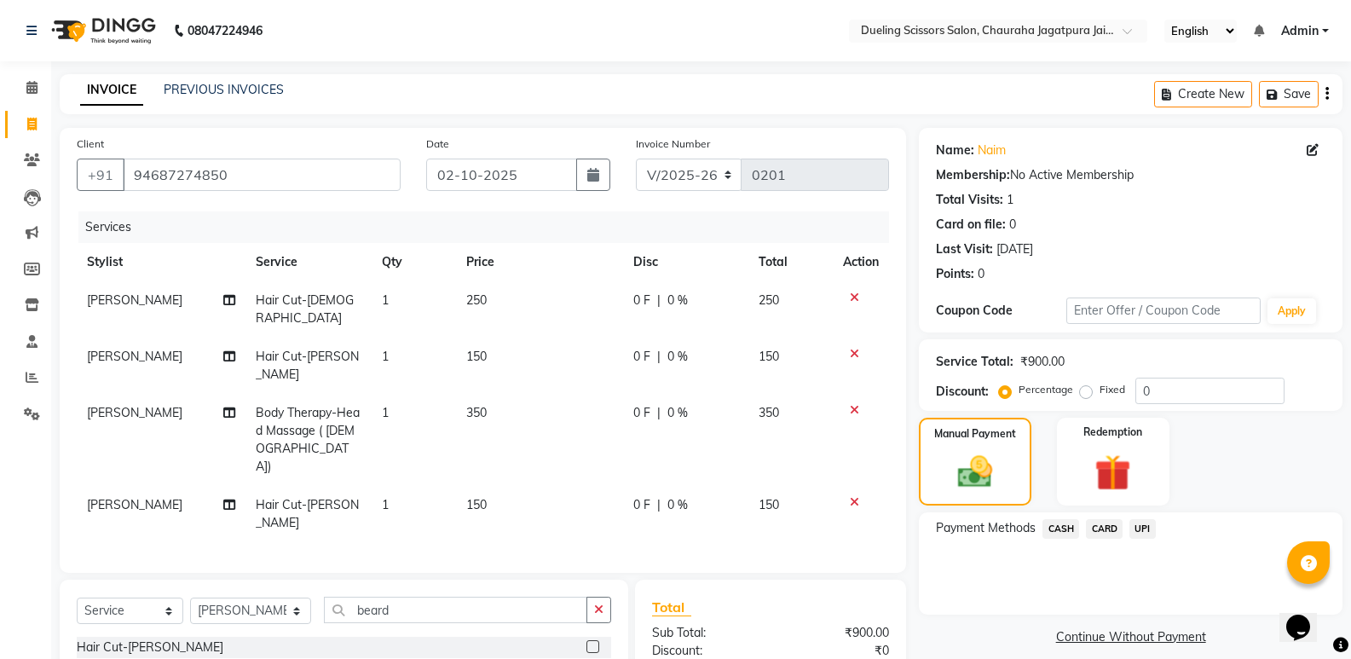
click at [1142, 528] on span "UPI" at bounding box center [1142, 529] width 26 height 20
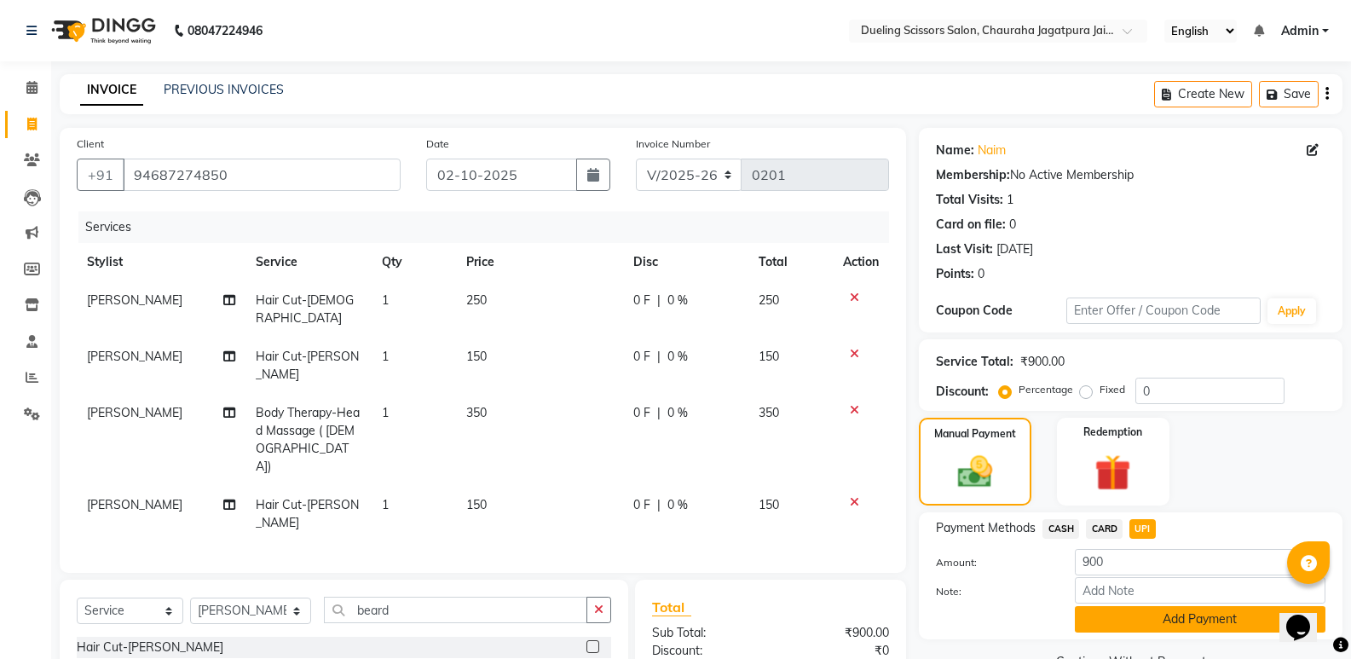
click at [1174, 619] on button "Add Payment" at bounding box center [1200, 619] width 251 height 26
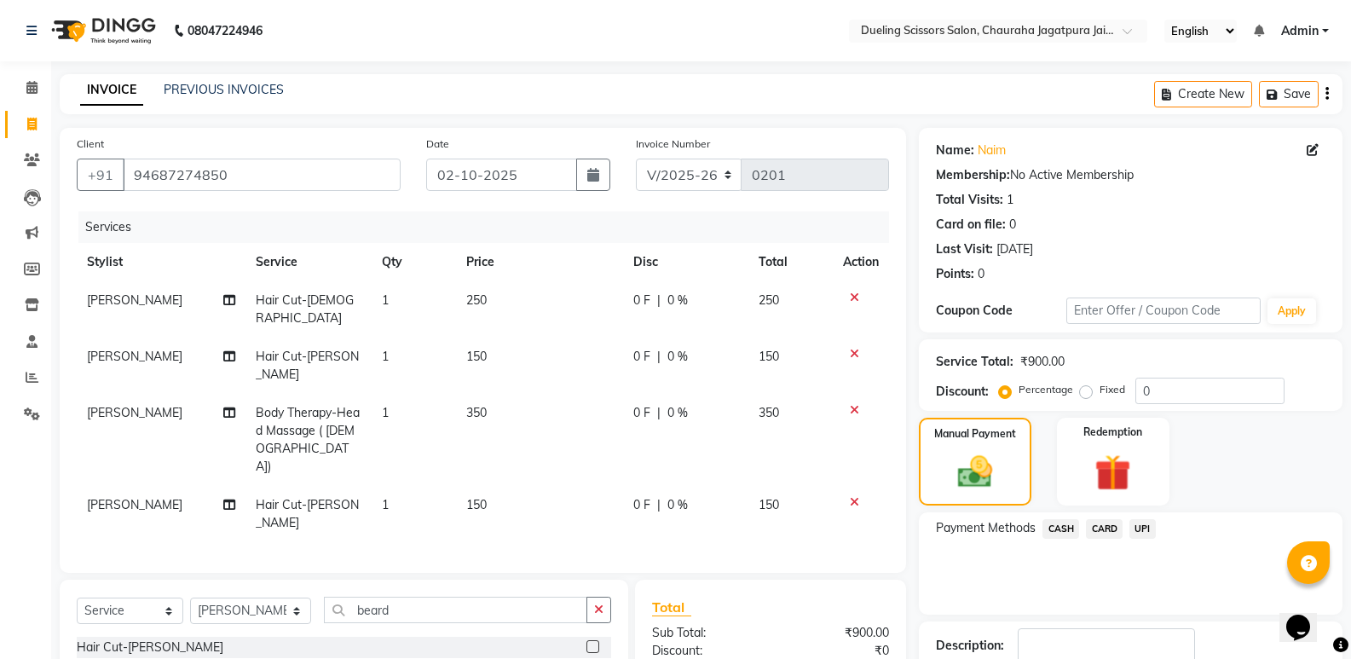
scroll to position [120, 0]
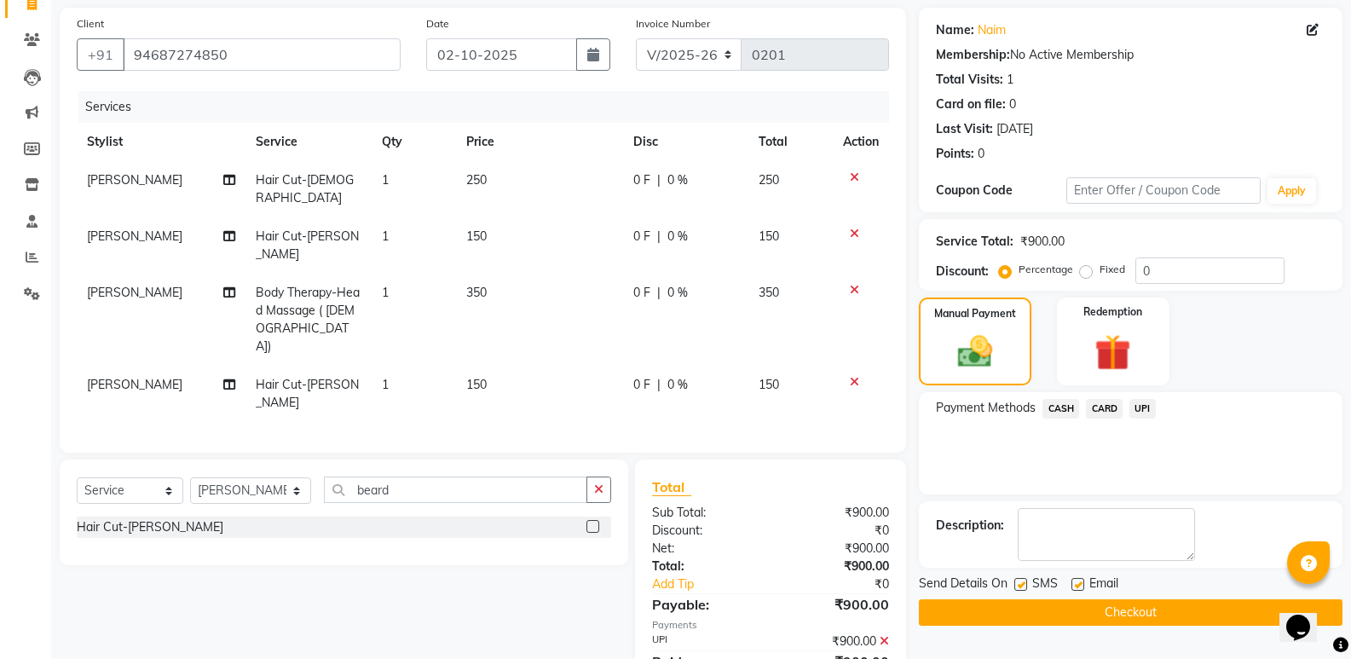
click at [1170, 614] on button "Checkout" at bounding box center [1131, 612] width 424 height 26
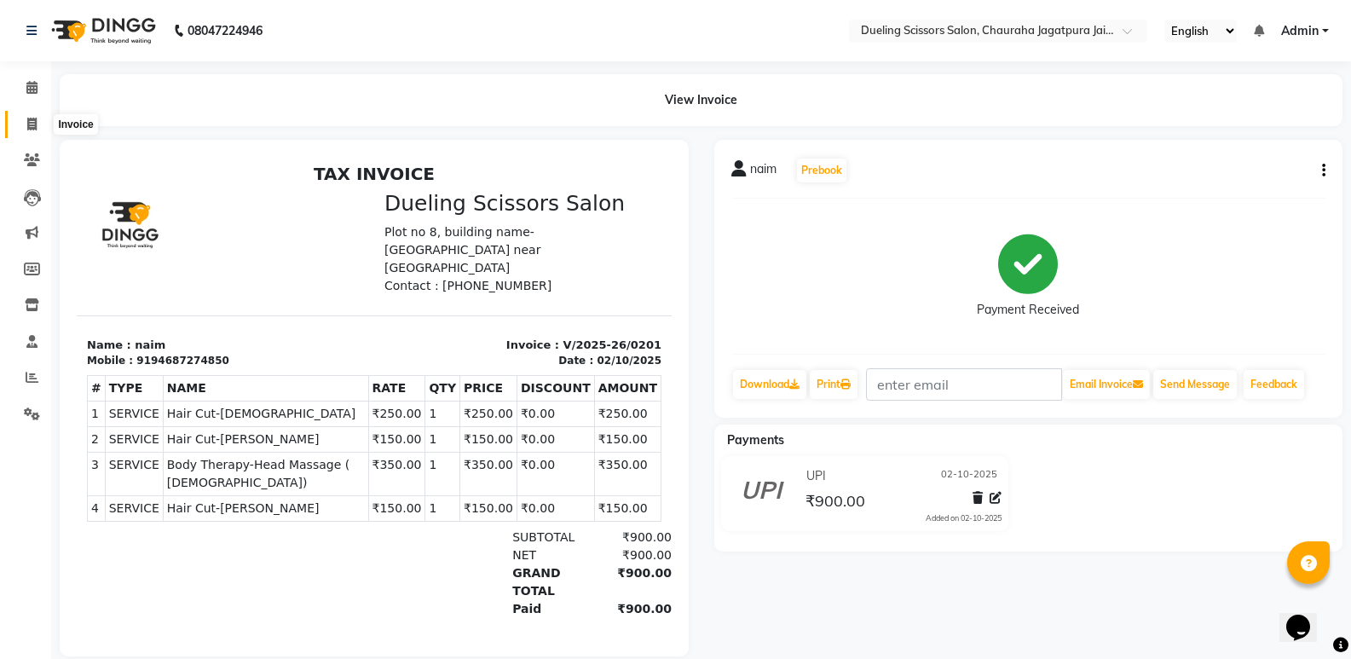
click at [34, 123] on icon at bounding box center [31, 124] width 9 height 13
select select "service"
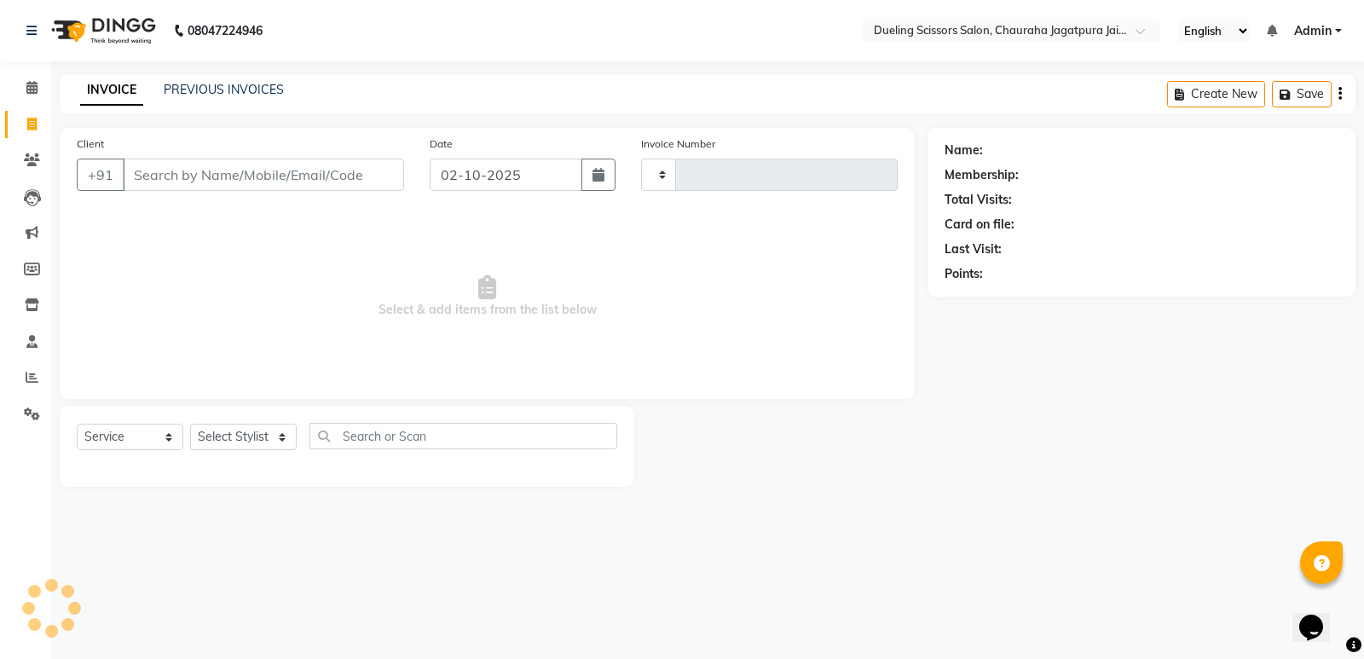
type input "0202"
select select "6993"
click at [175, 91] on link "PREVIOUS INVOICES" at bounding box center [224, 89] width 120 height 15
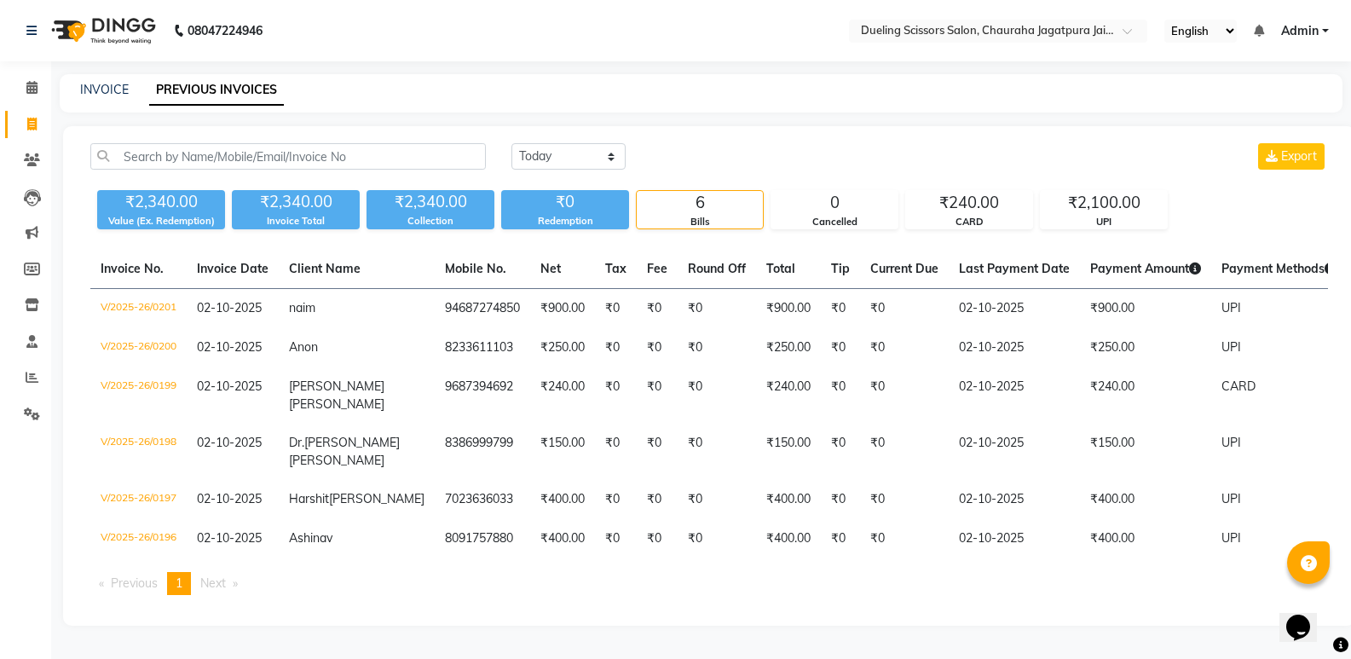
scroll to position [22, 0]
click at [29, 118] on icon at bounding box center [31, 124] width 9 height 13
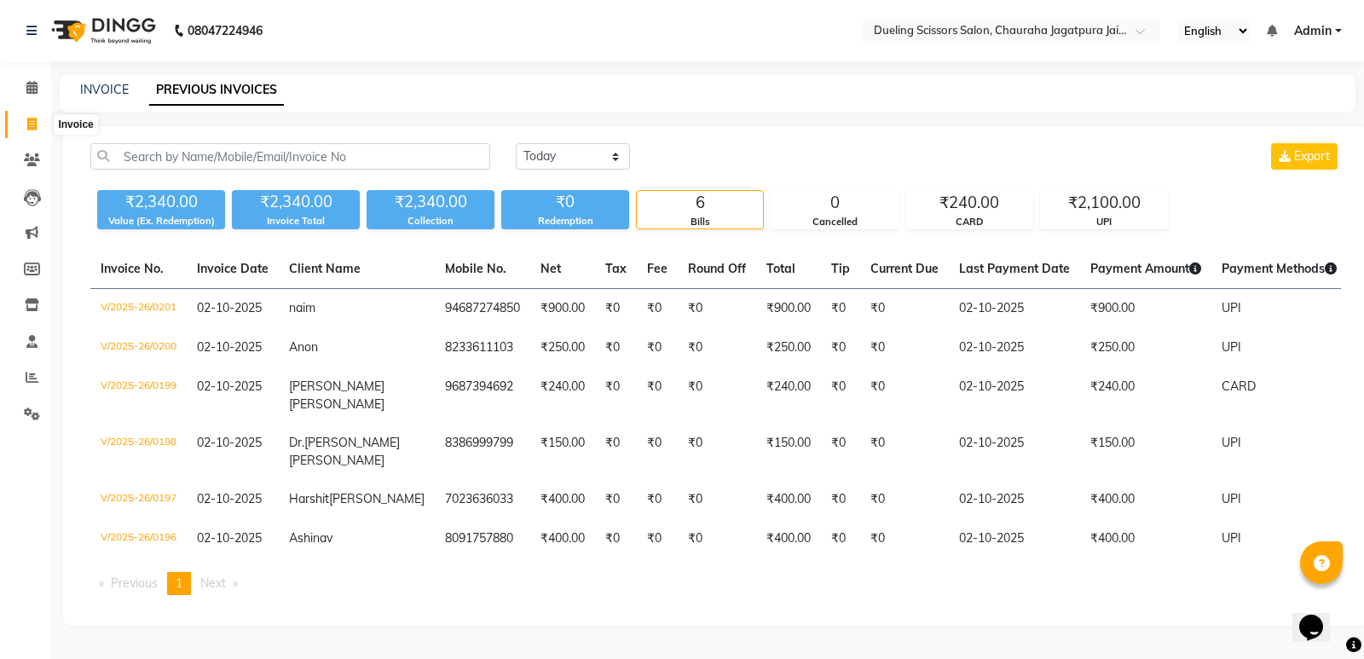
select select "service"
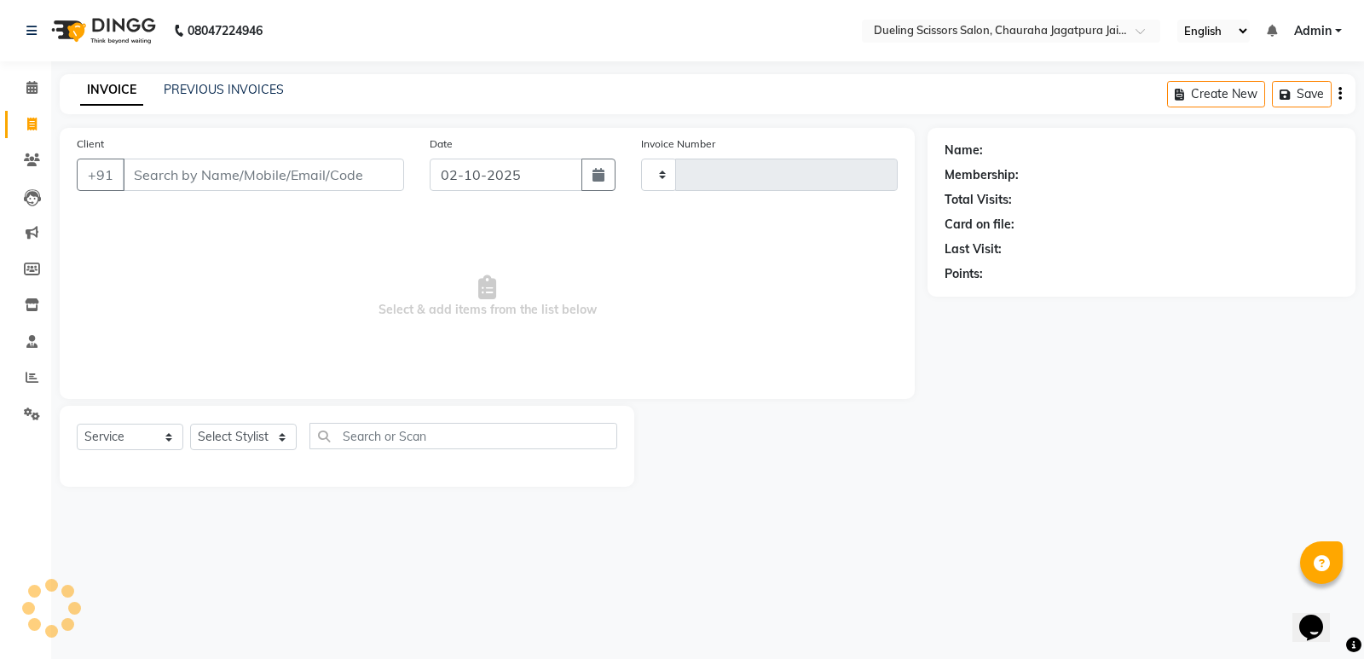
type input "0202"
select select "6993"
